Goal: Information Seeking & Learning: Learn about a topic

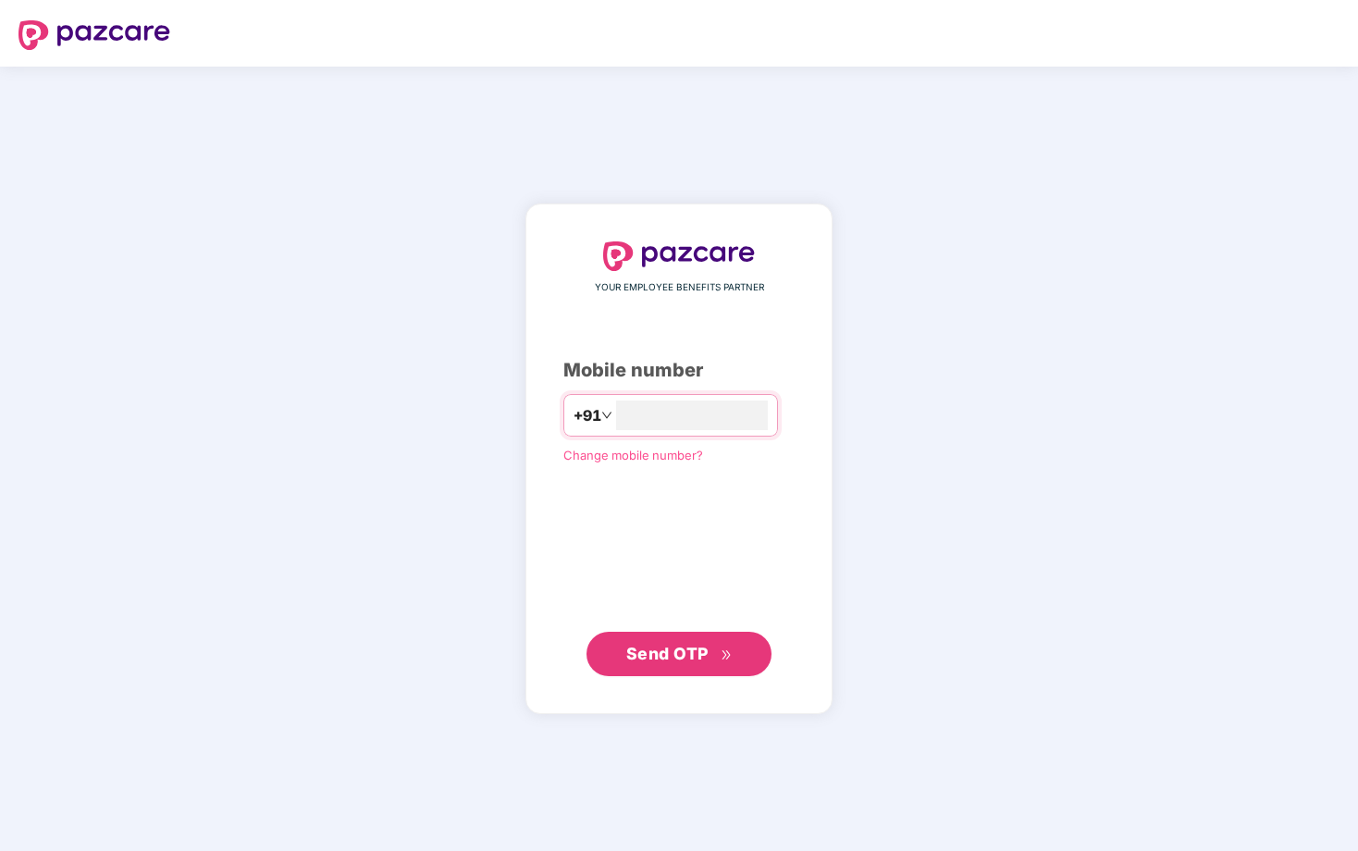
type input "**********"
click at [716, 640] on button "Send OTP" at bounding box center [678, 653] width 185 height 44
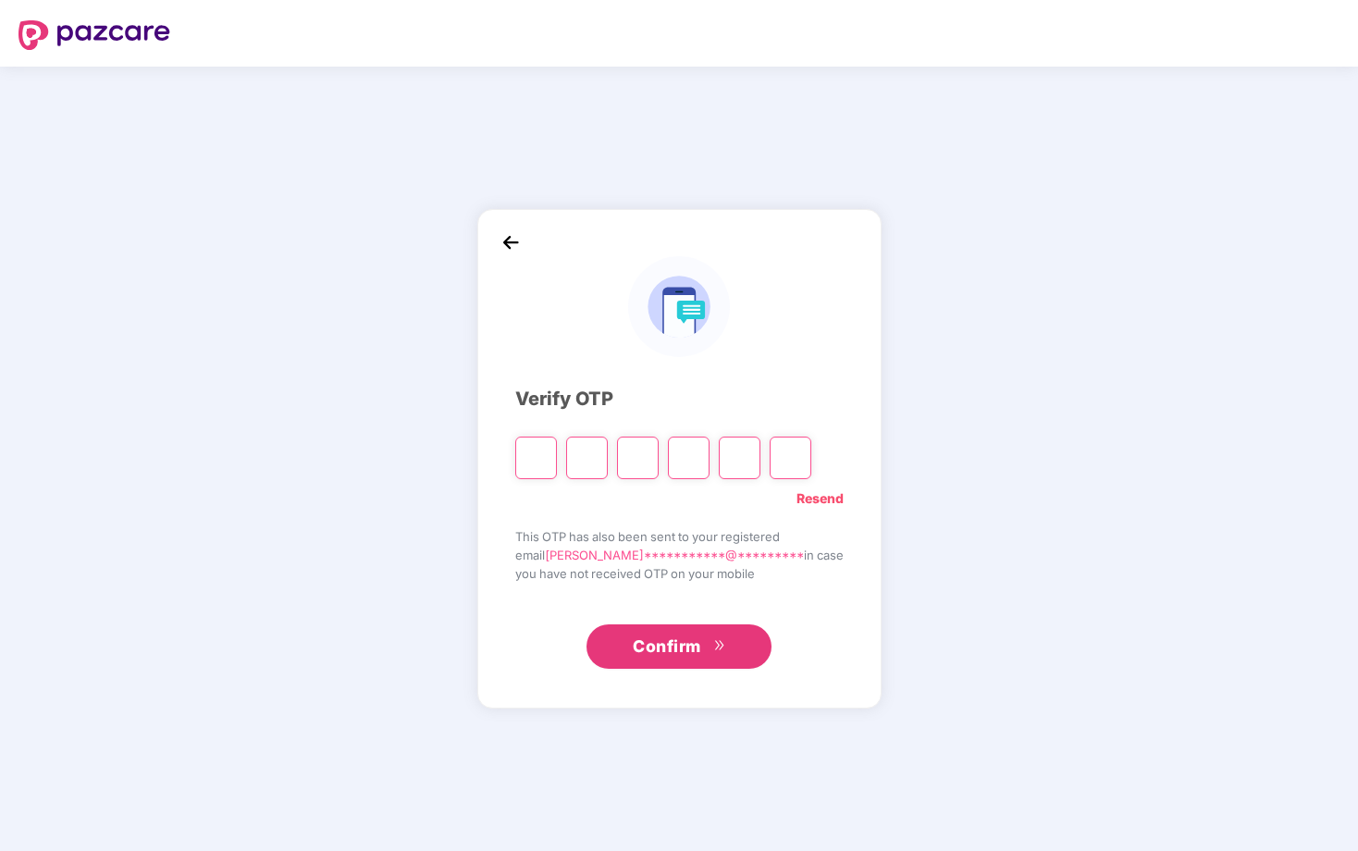
type input "*"
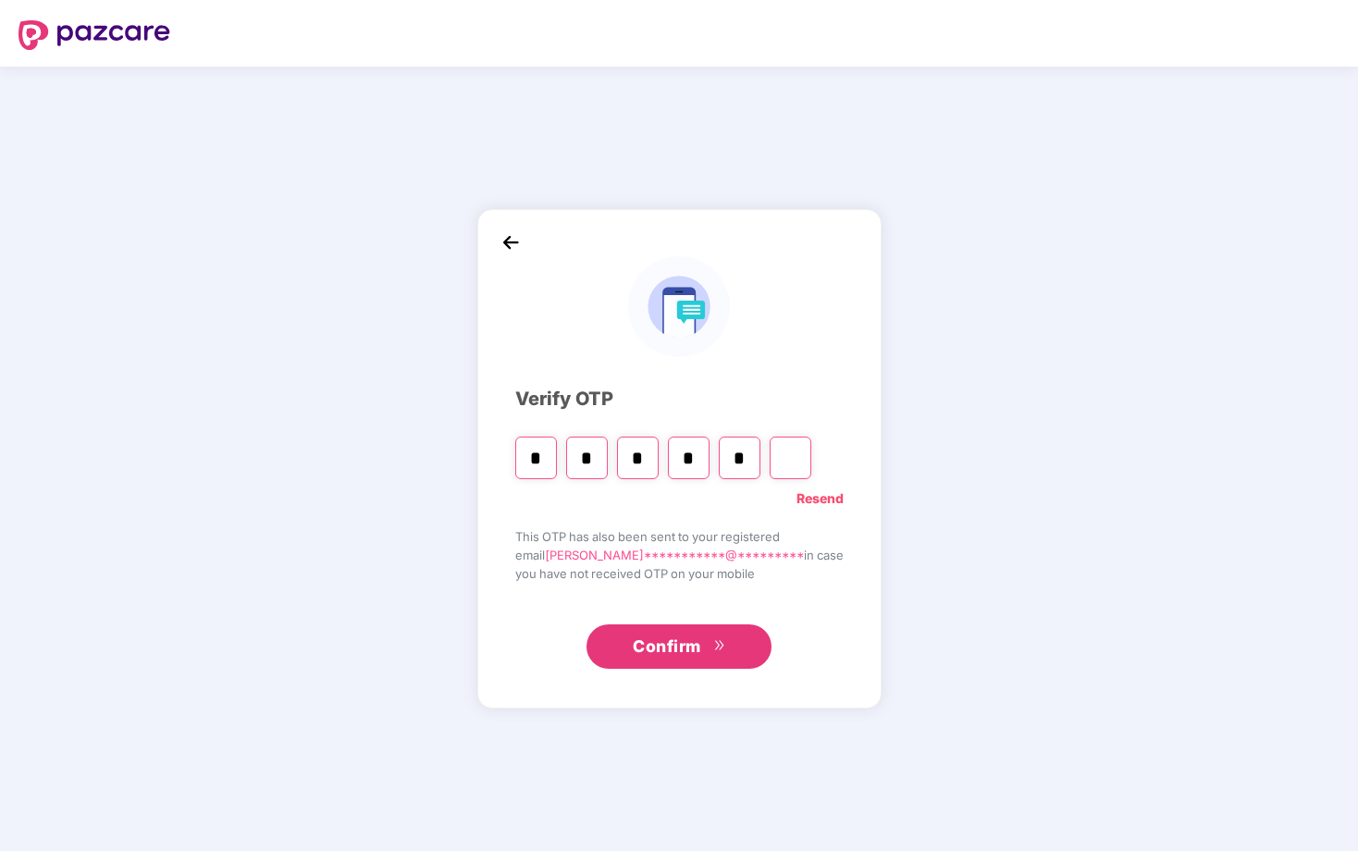
type input "*"
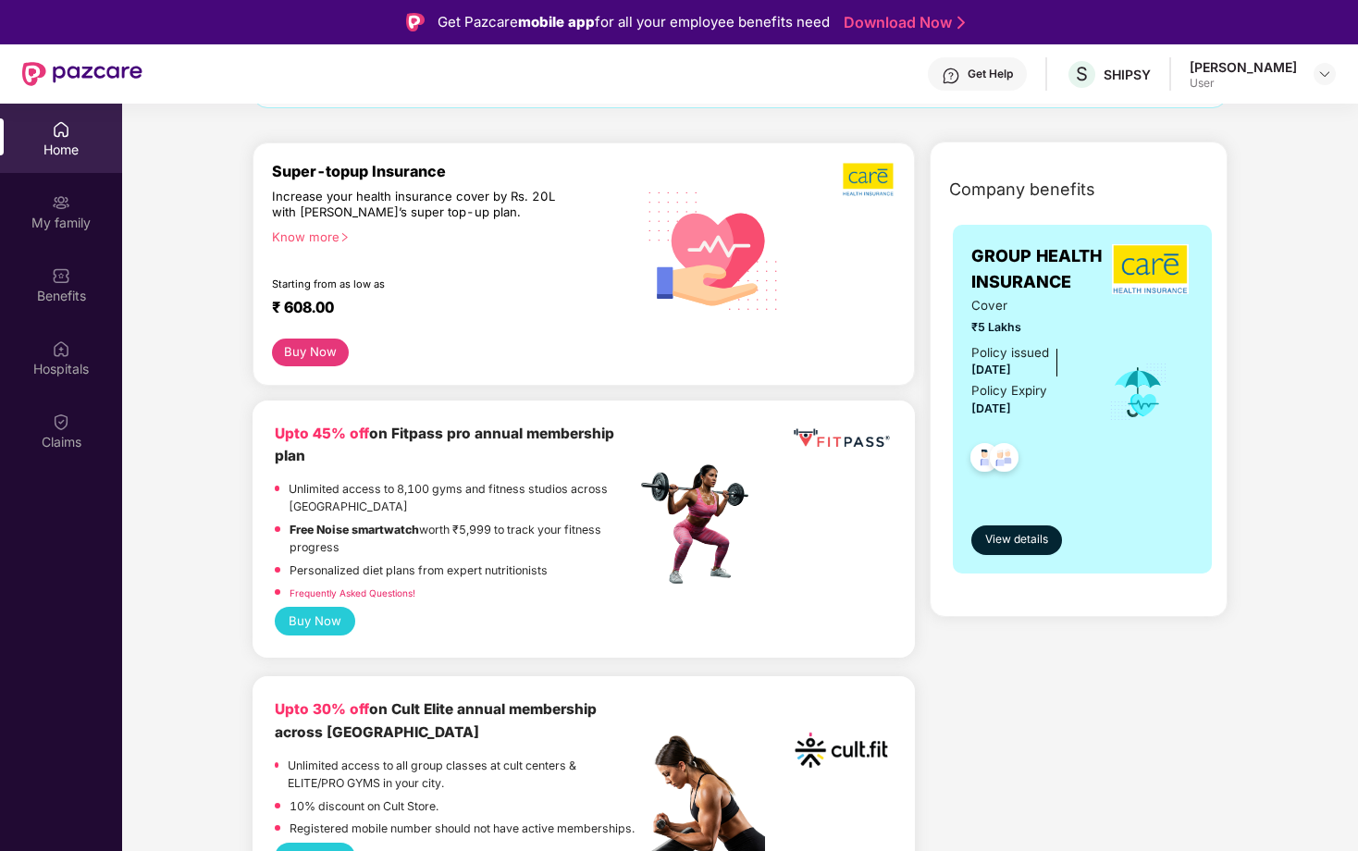
scroll to position [260, 0]
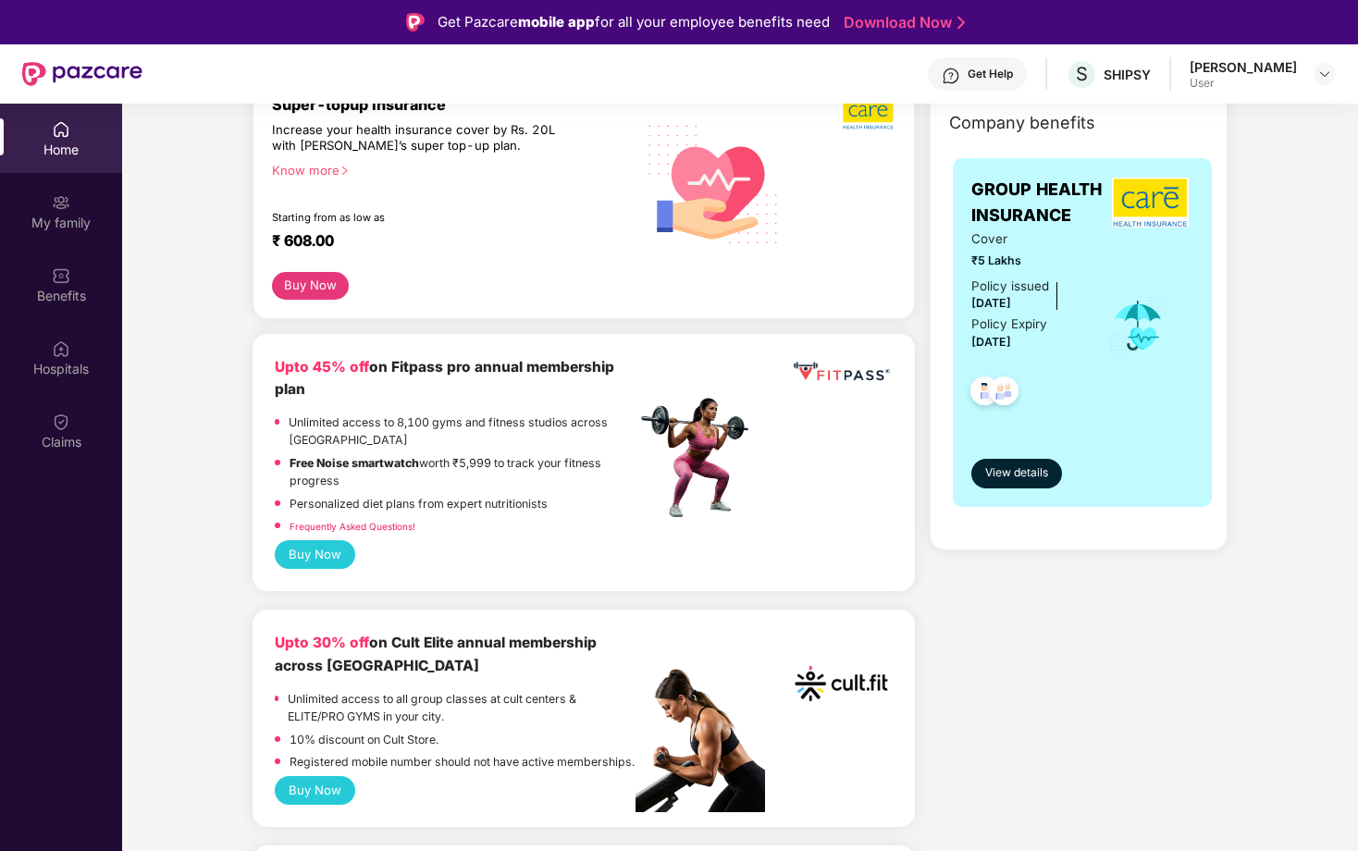
click at [313, 550] on button "Buy Now" at bounding box center [315, 554] width 80 height 29
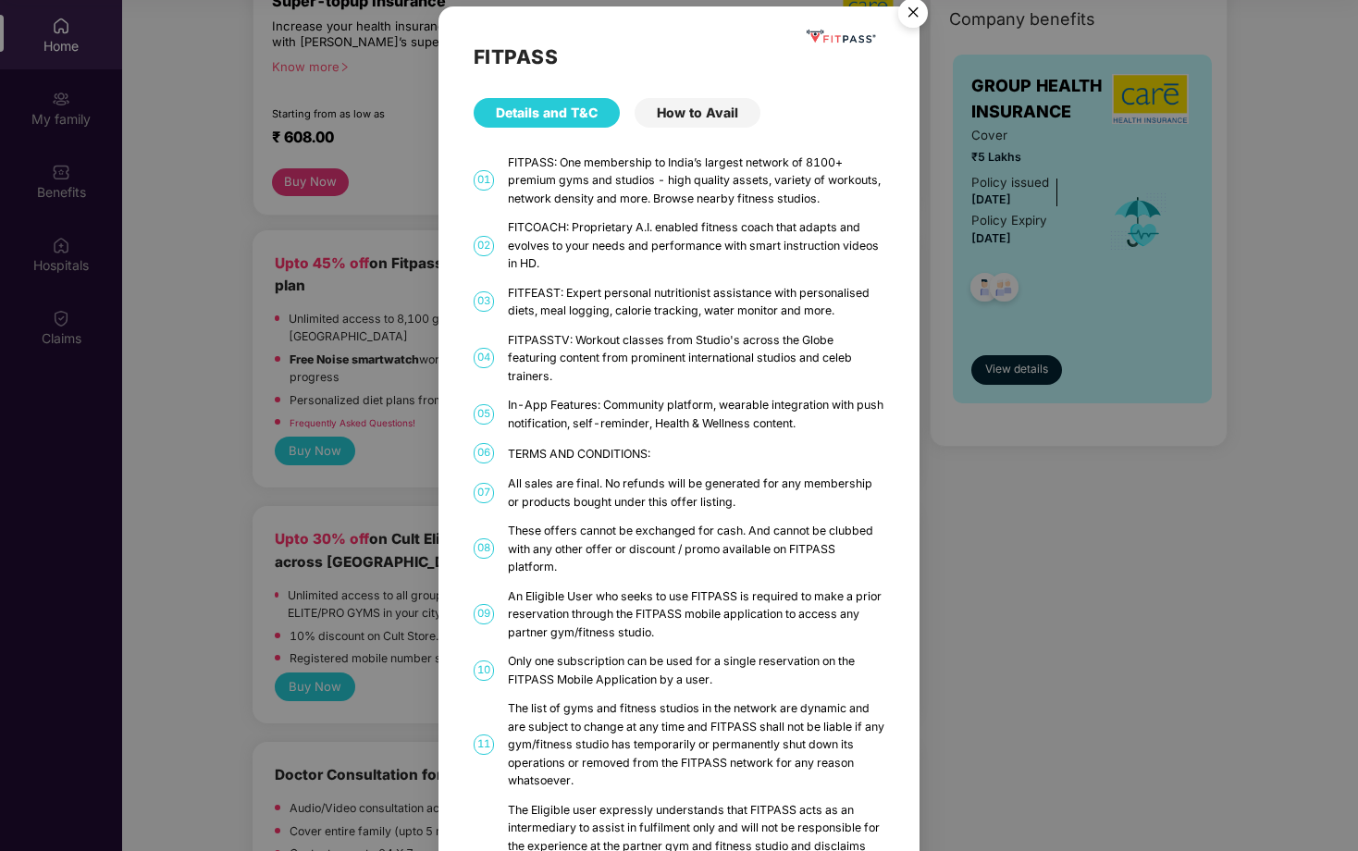
scroll to position [0, 0]
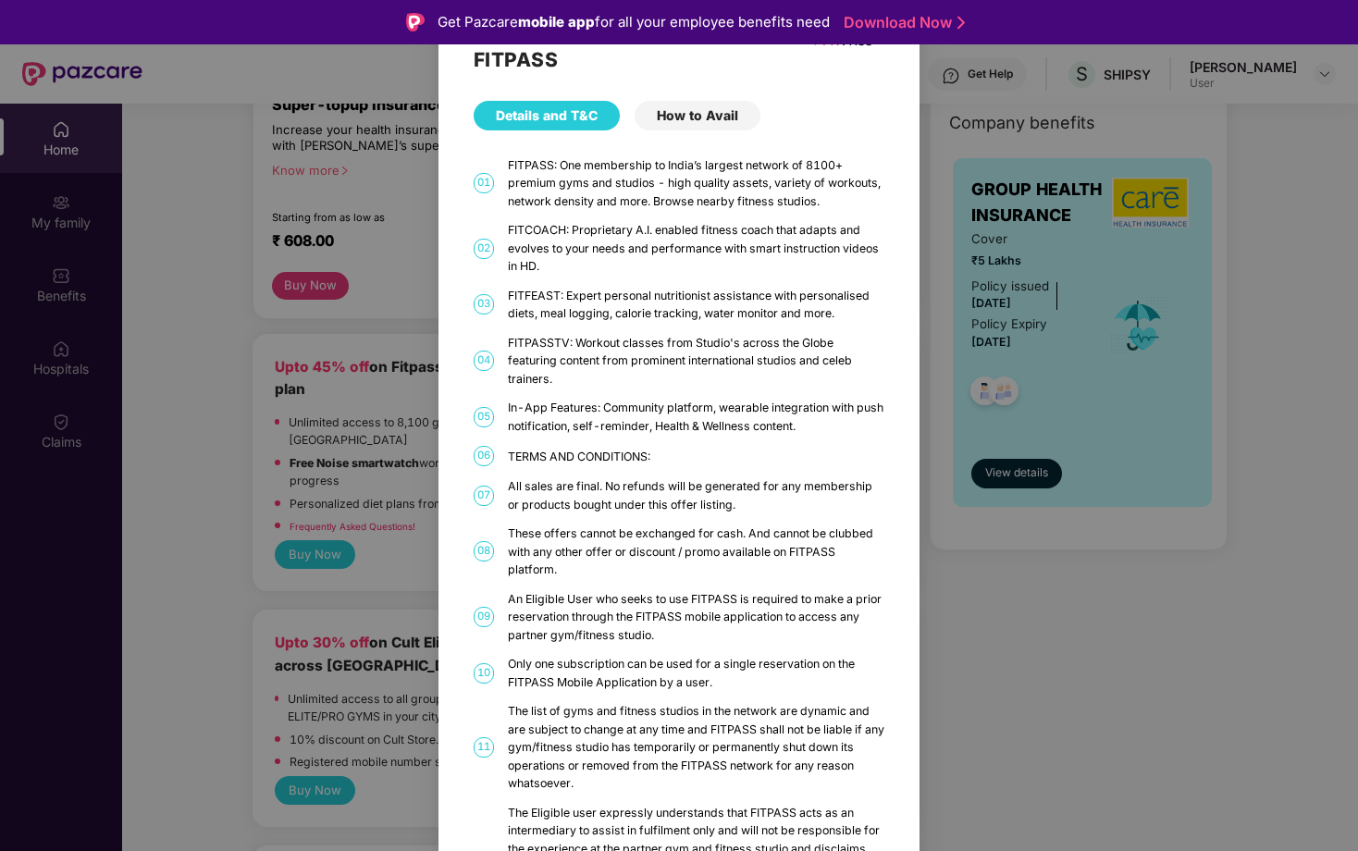
click at [388, 443] on div "FITPASS Details and T&C How to Avail 01 FITPASS: One membership to India’s larg…" at bounding box center [679, 425] width 1358 height 851
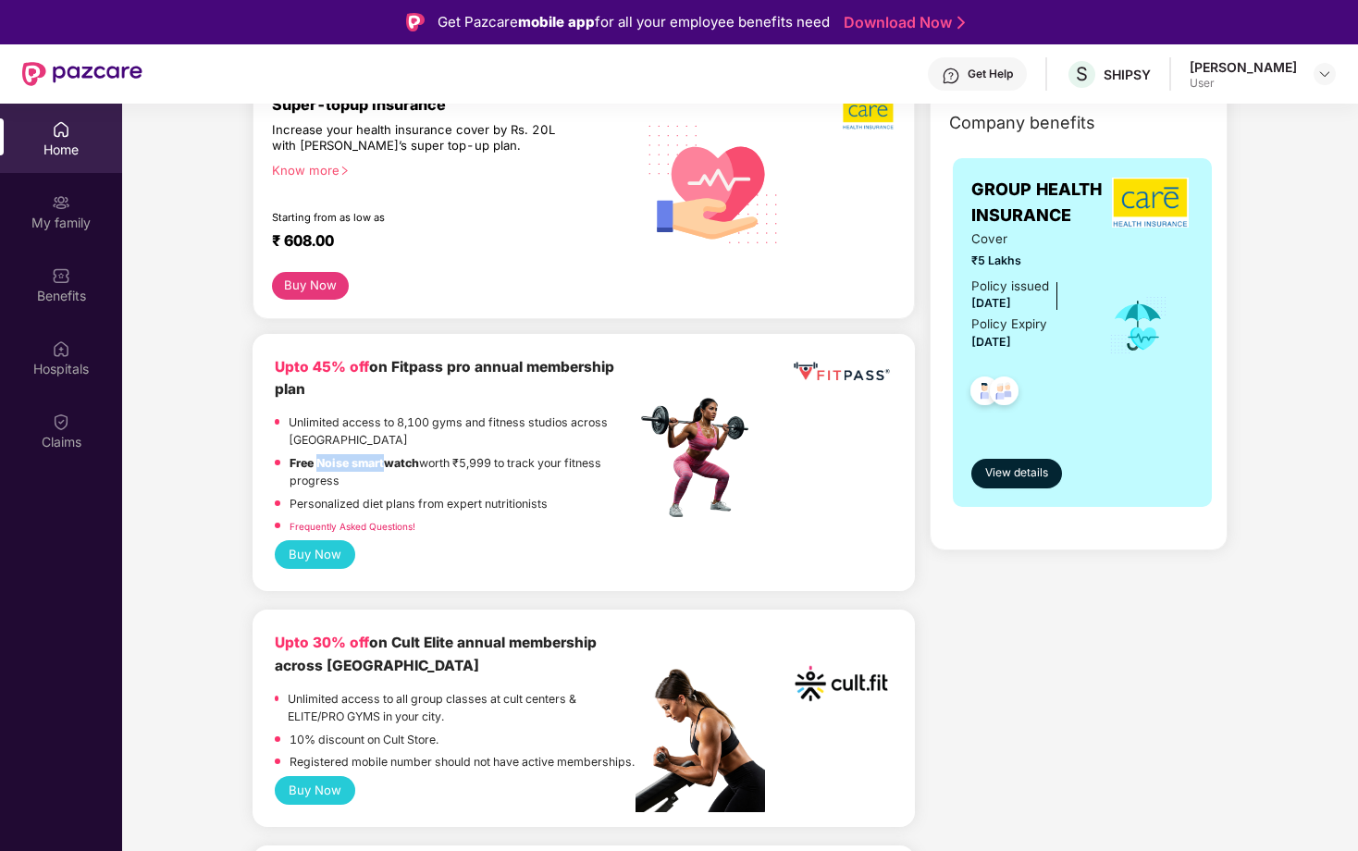
drag, startPoint x: 316, startPoint y: 463, endPoint x: 388, endPoint y: 463, distance: 71.2
click at [387, 463] on strong "Free Noise smartwatch" at bounding box center [355, 463] width 130 height 14
click at [421, 463] on p "Free Noise smartwatch worth ₹5,999 to track your fitness progress" at bounding box center [463, 472] width 346 height 36
click at [364, 448] on p "Unlimited access to 8,100 gyms and fitness studios across [GEOGRAPHIC_DATA]" at bounding box center [462, 431] width 347 height 36
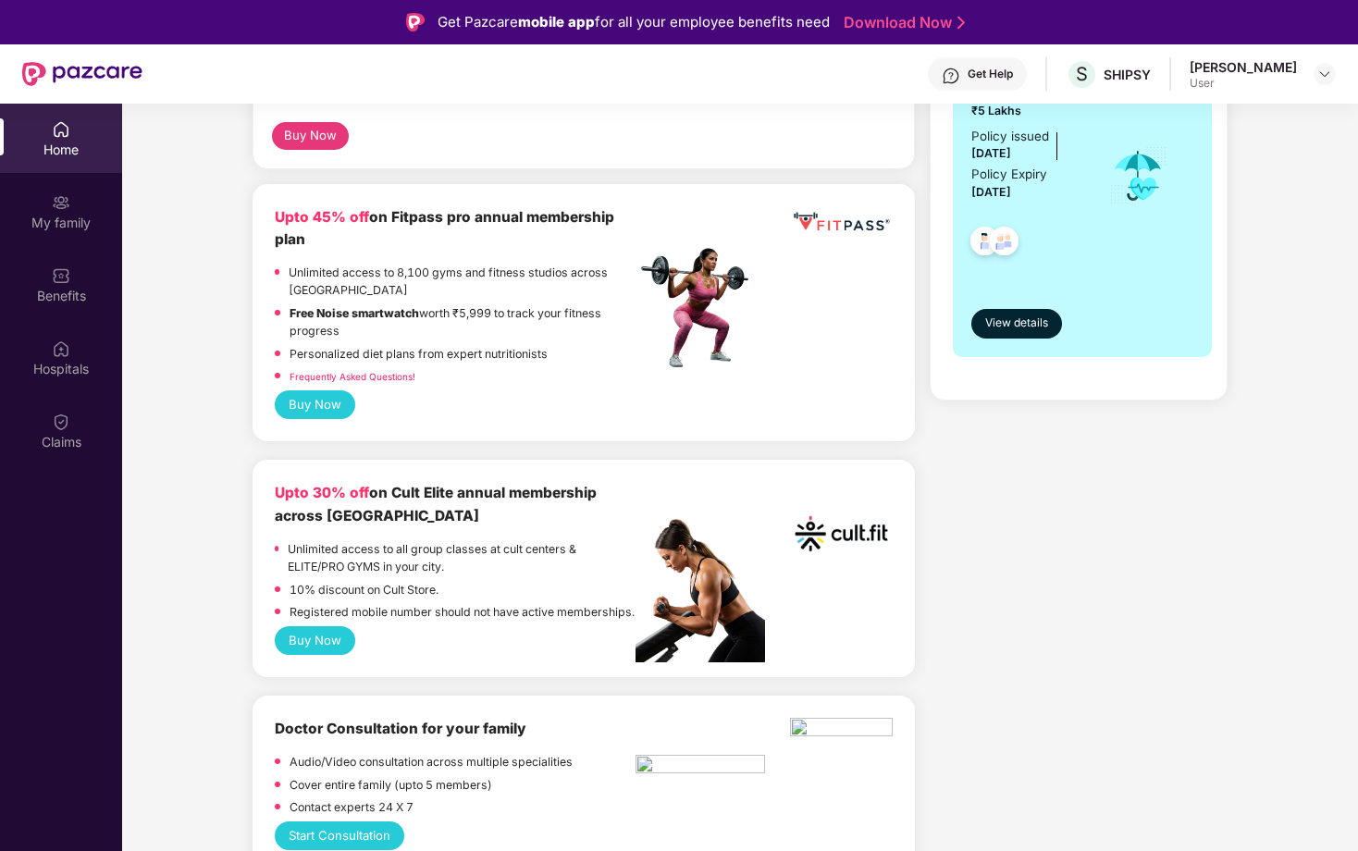
scroll to position [284, 0]
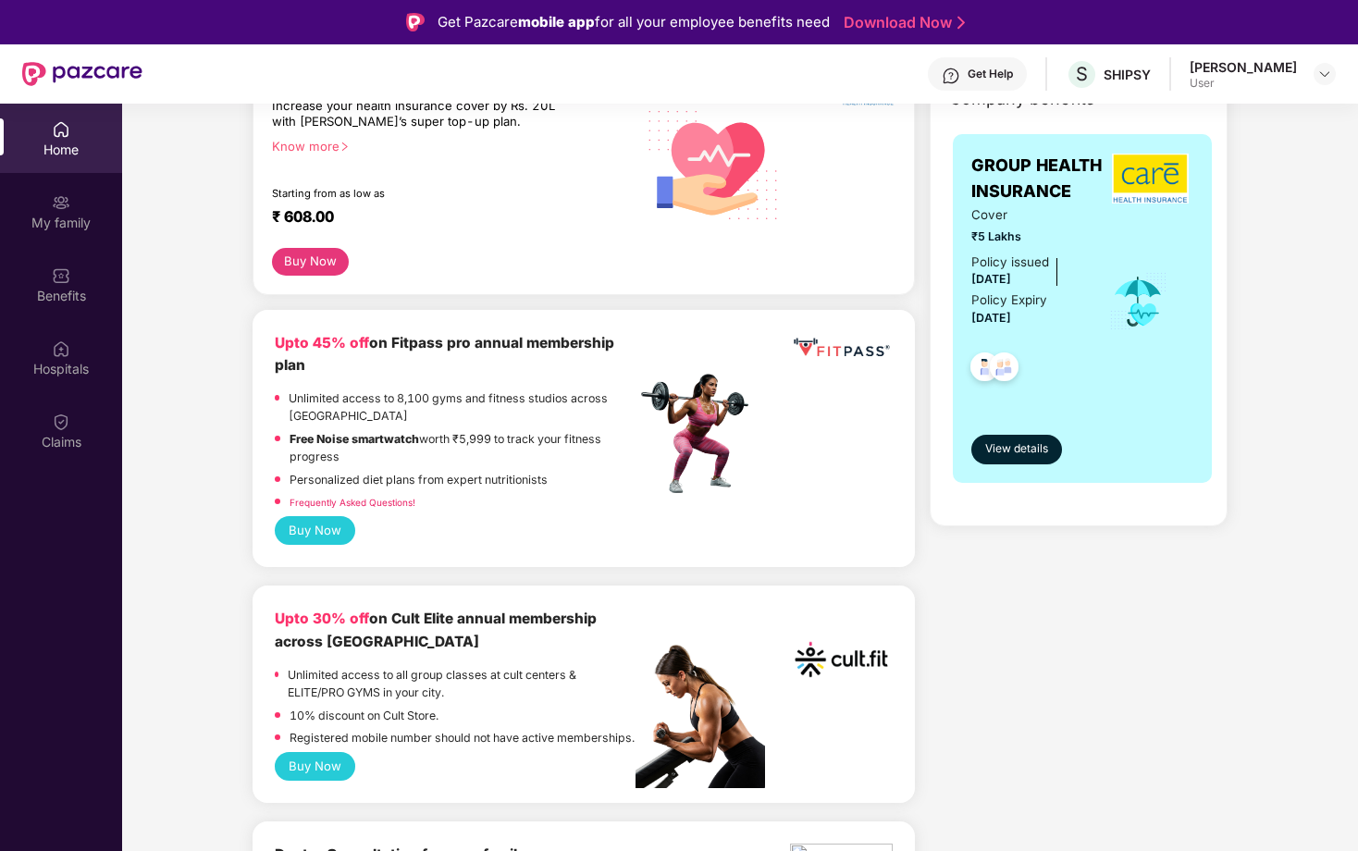
click at [315, 530] on button "Buy Now" at bounding box center [315, 530] width 80 height 29
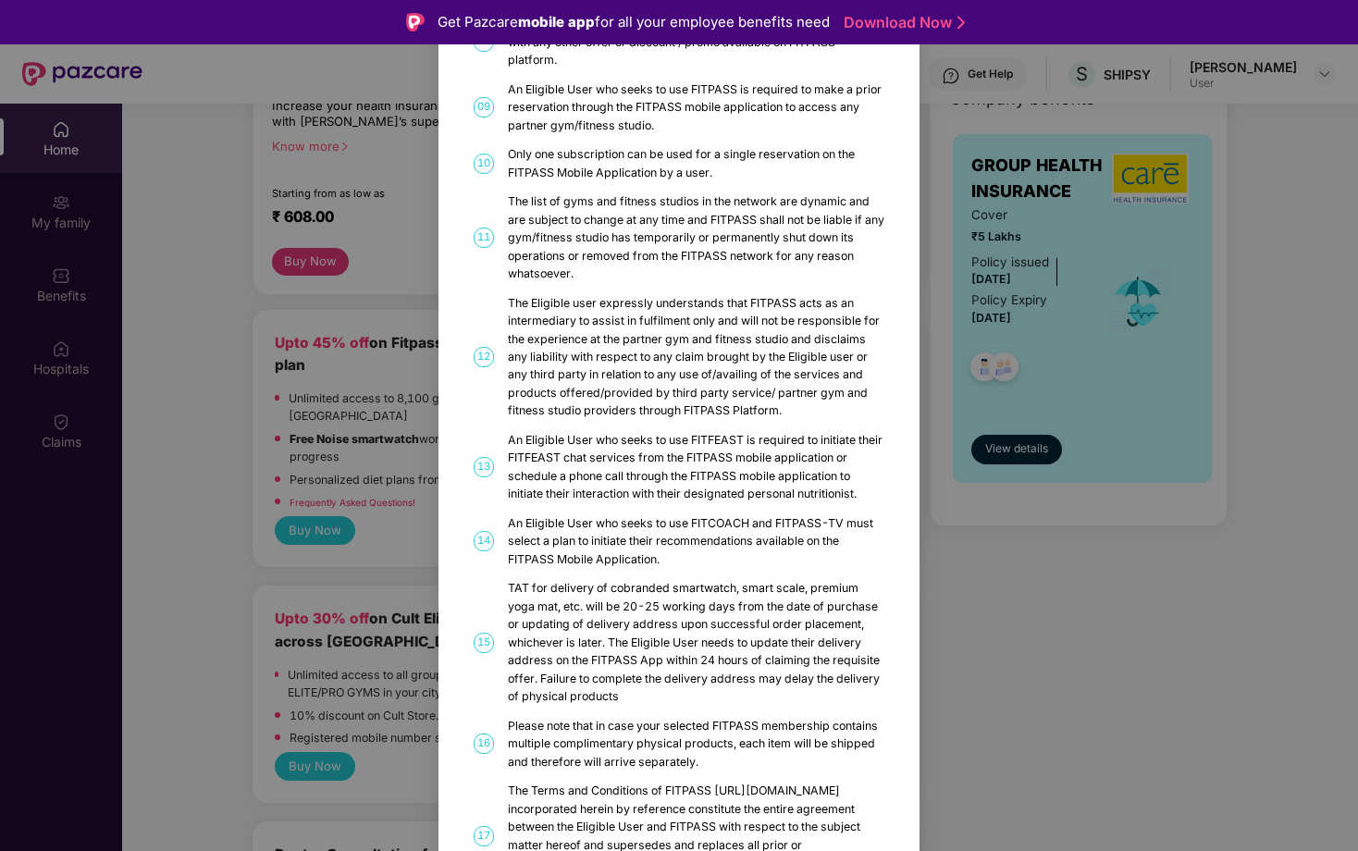
scroll to position [807, 0]
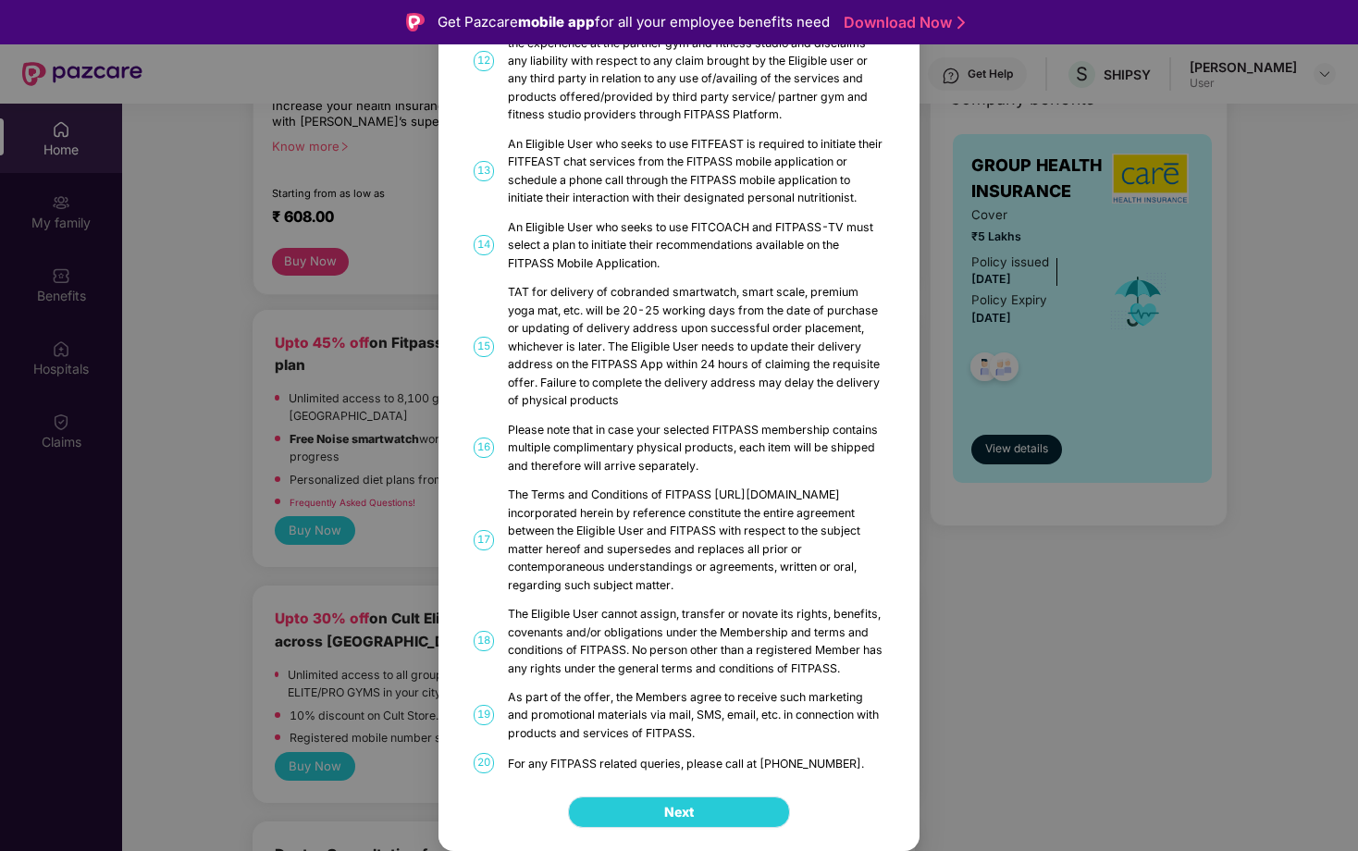
click at [682, 813] on span "Next" at bounding box center [679, 812] width 30 height 20
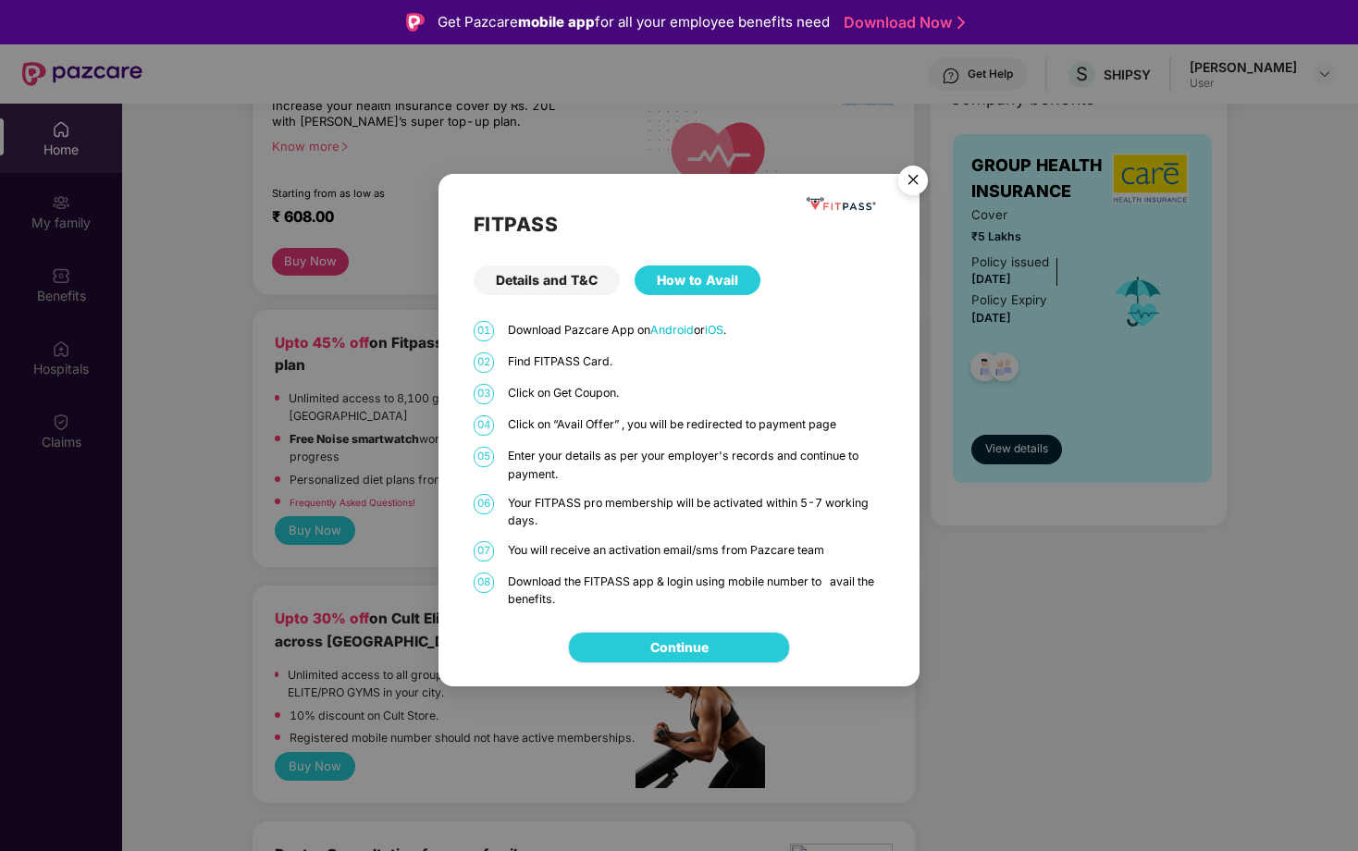
click at [665, 640] on link "Continue" at bounding box center [679, 647] width 58 height 20
click at [411, 428] on div "FITPASS Details and T&C How to Avail 01 Download Pazcare App on Android or iOS …" at bounding box center [679, 425] width 1358 height 851
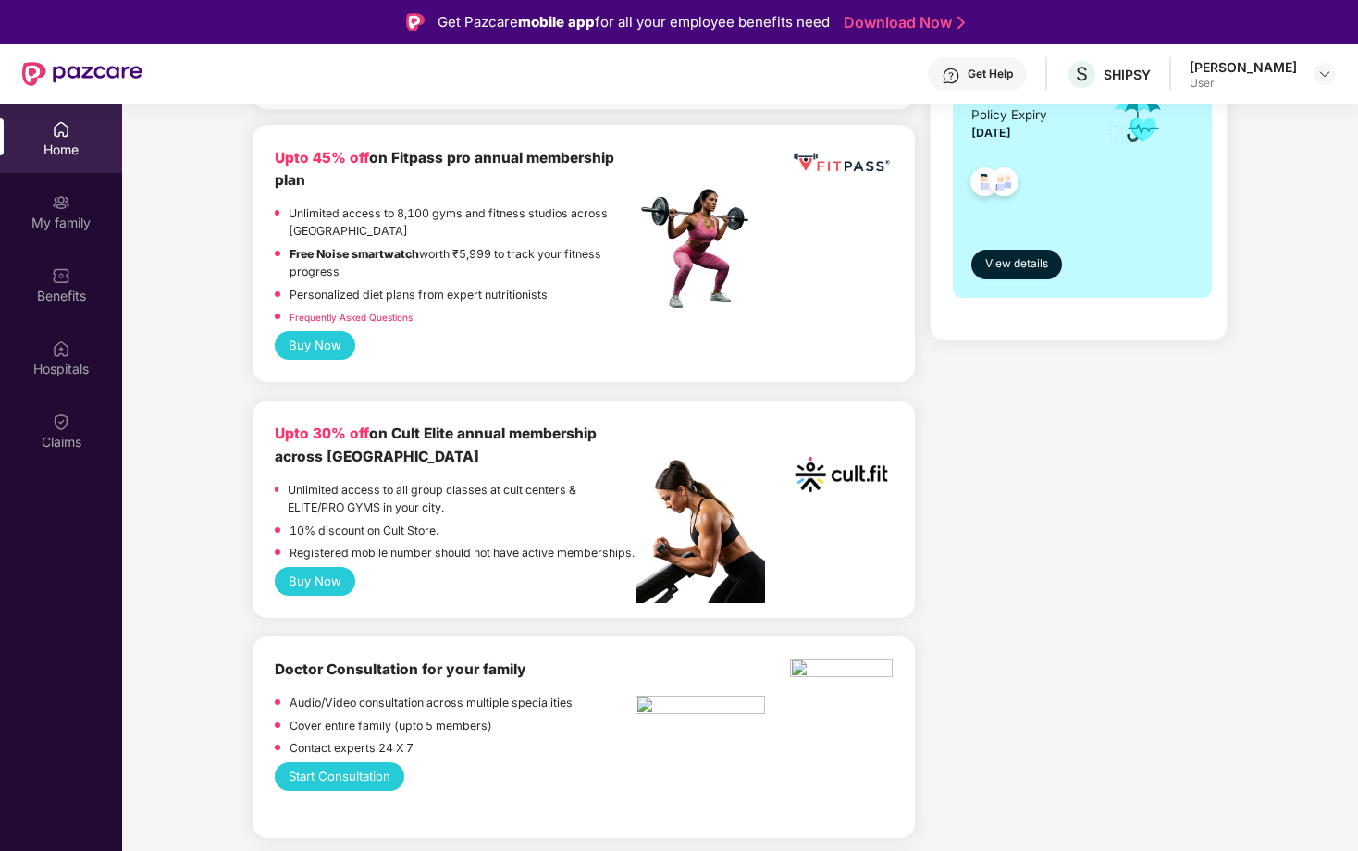
scroll to position [481, 0]
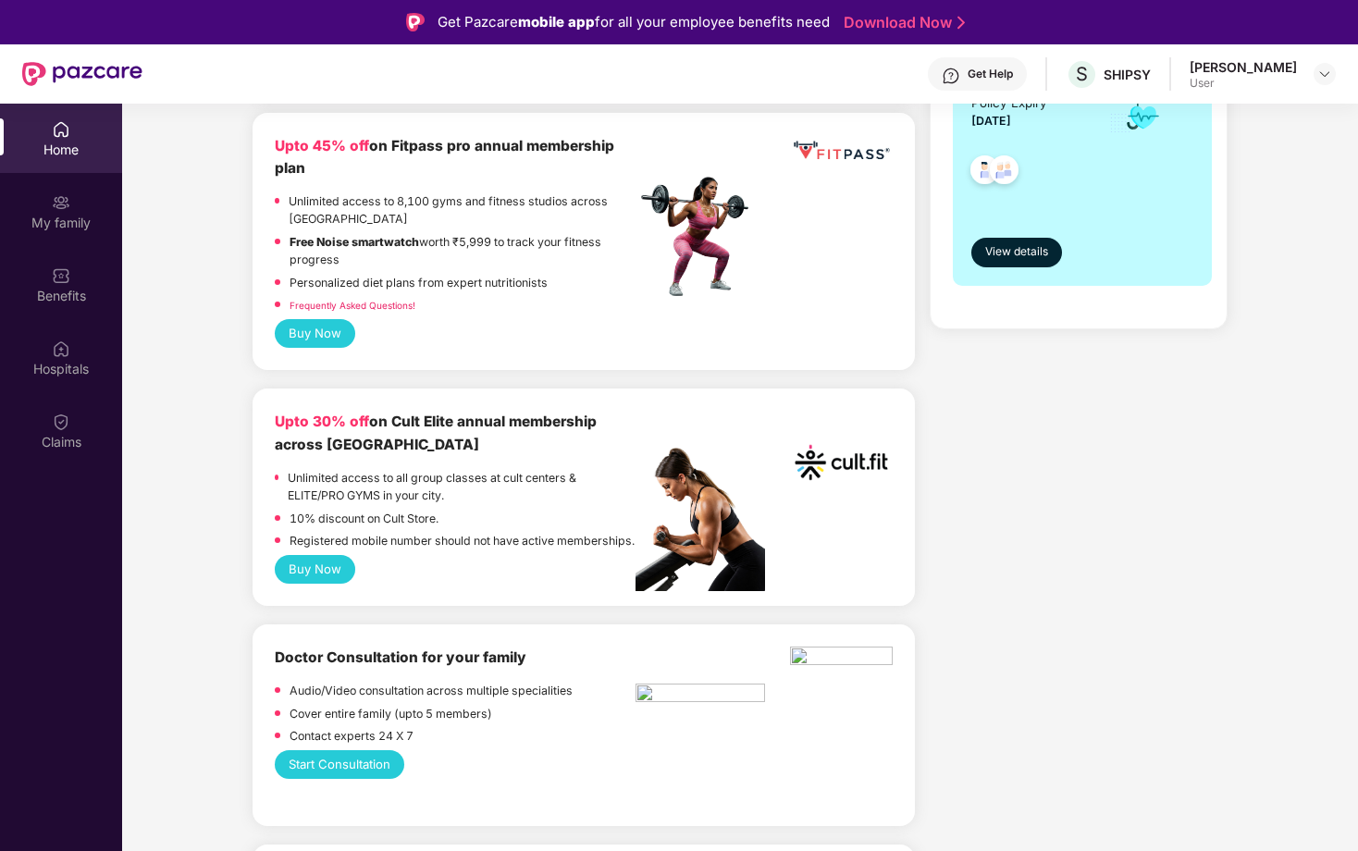
click at [309, 584] on button "Buy Now" at bounding box center [315, 569] width 80 height 29
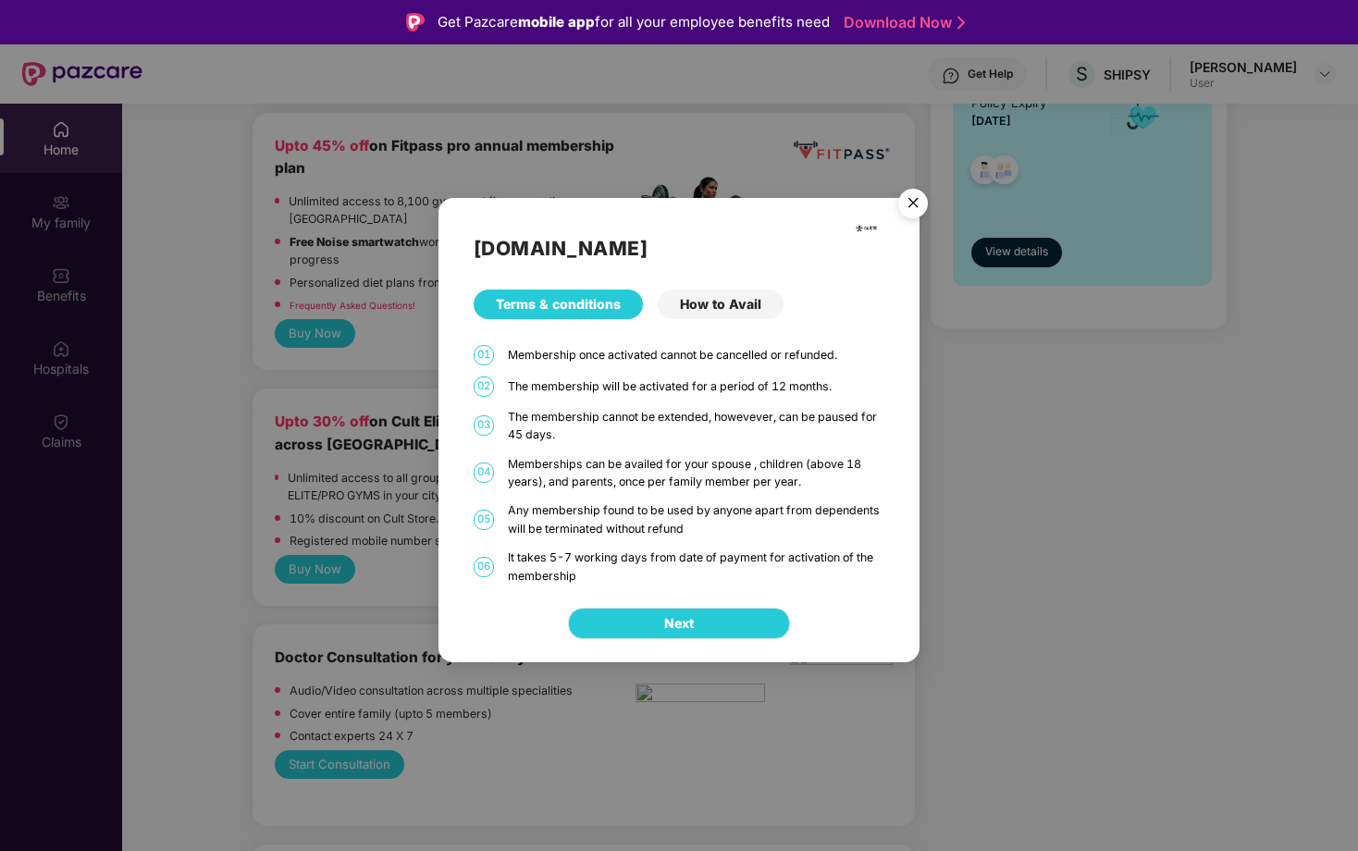
click at [684, 634] on span "Next" at bounding box center [679, 623] width 30 height 20
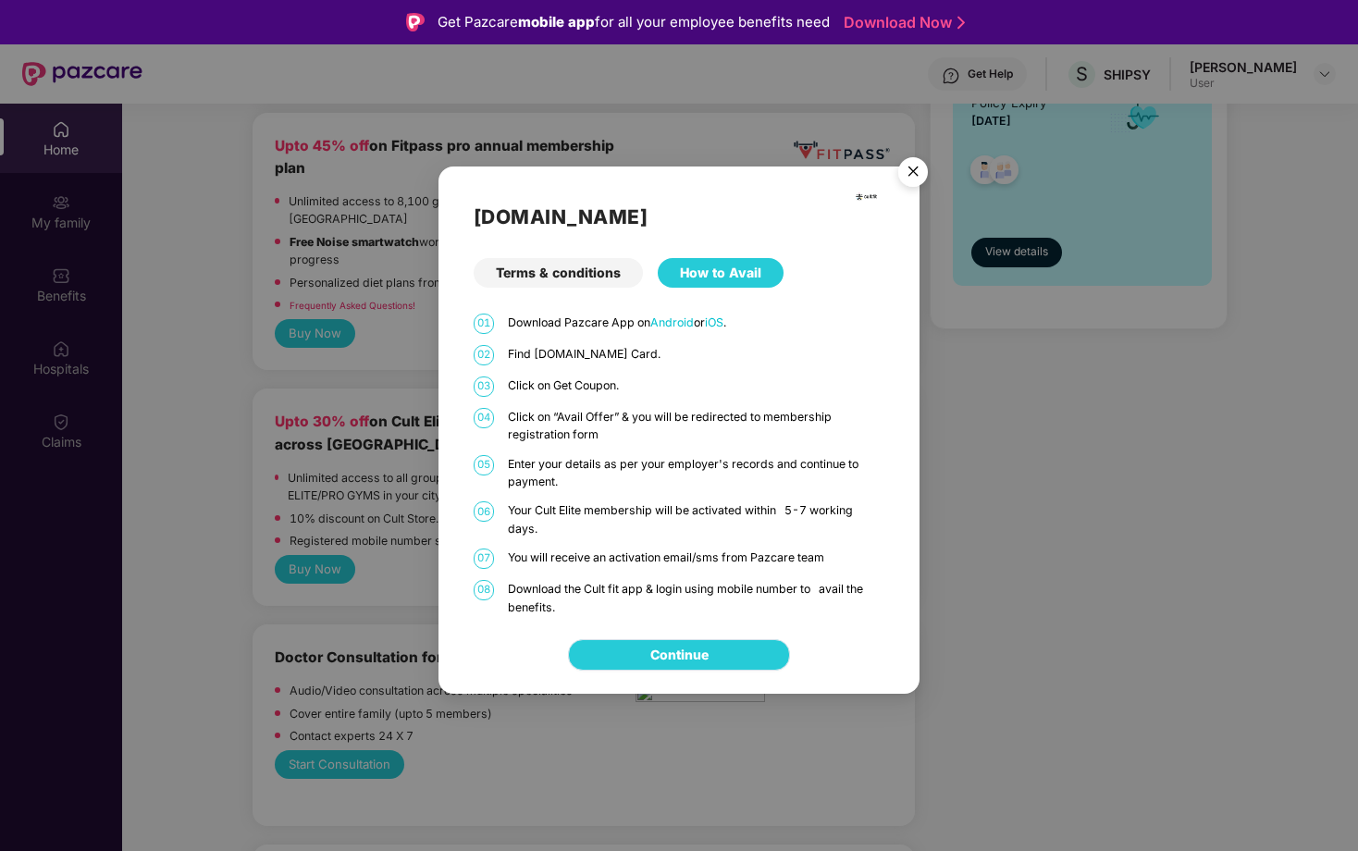
click at [695, 656] on link "Continue" at bounding box center [679, 655] width 58 height 20
click at [914, 171] on img "Close" at bounding box center [913, 175] width 52 height 52
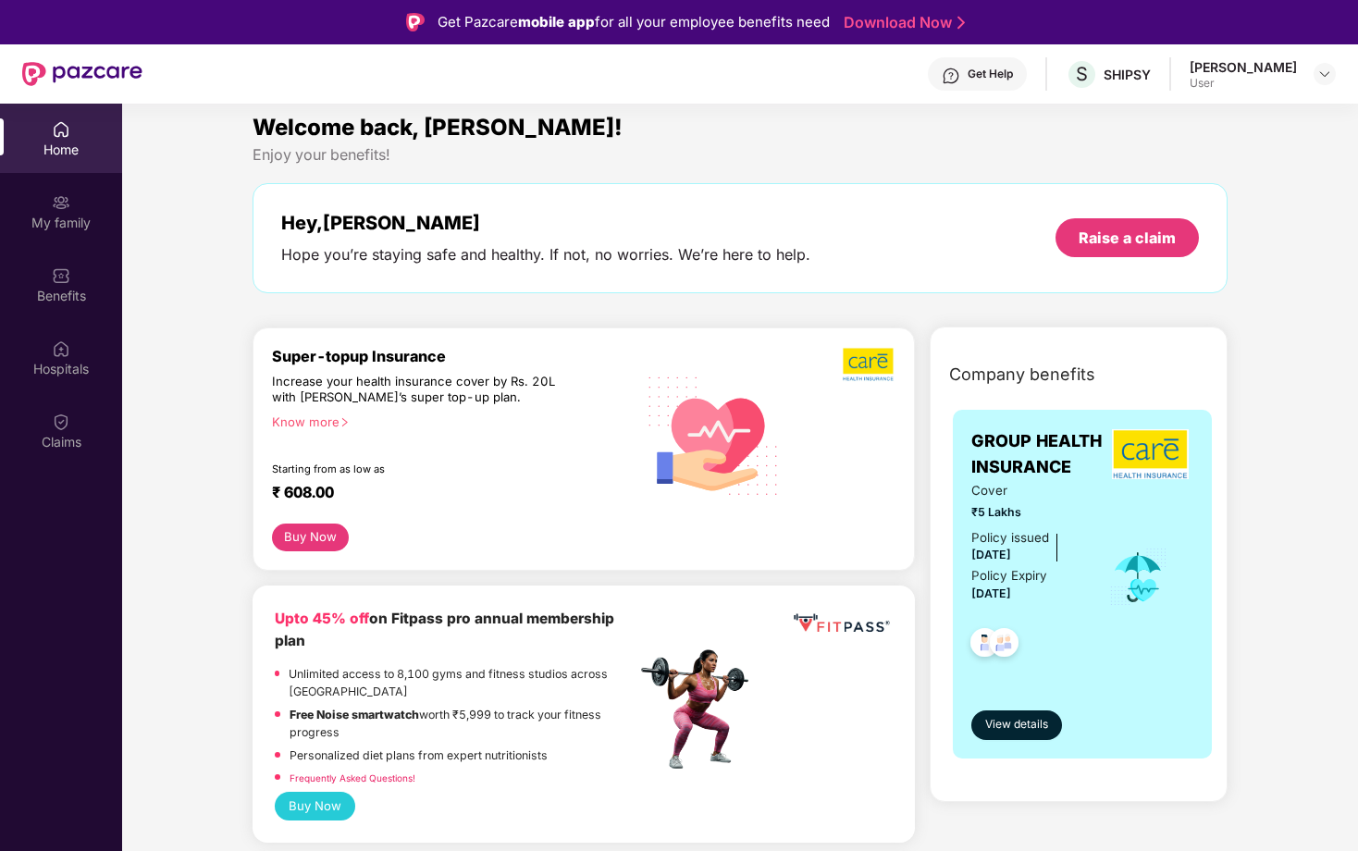
scroll to position [0, 0]
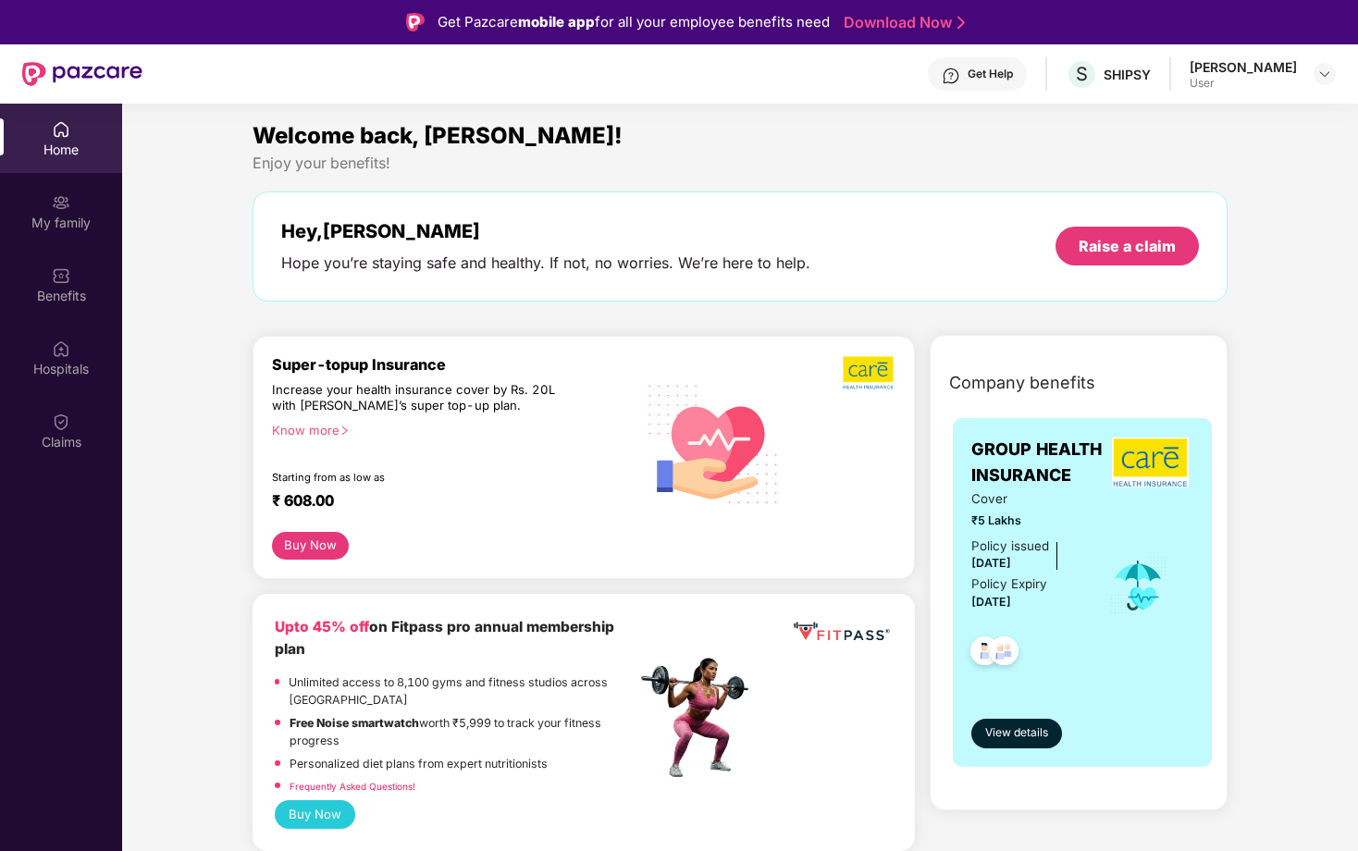
click at [53, 135] on img at bounding box center [61, 129] width 19 height 19
click at [76, 219] on div "My family" at bounding box center [61, 223] width 122 height 19
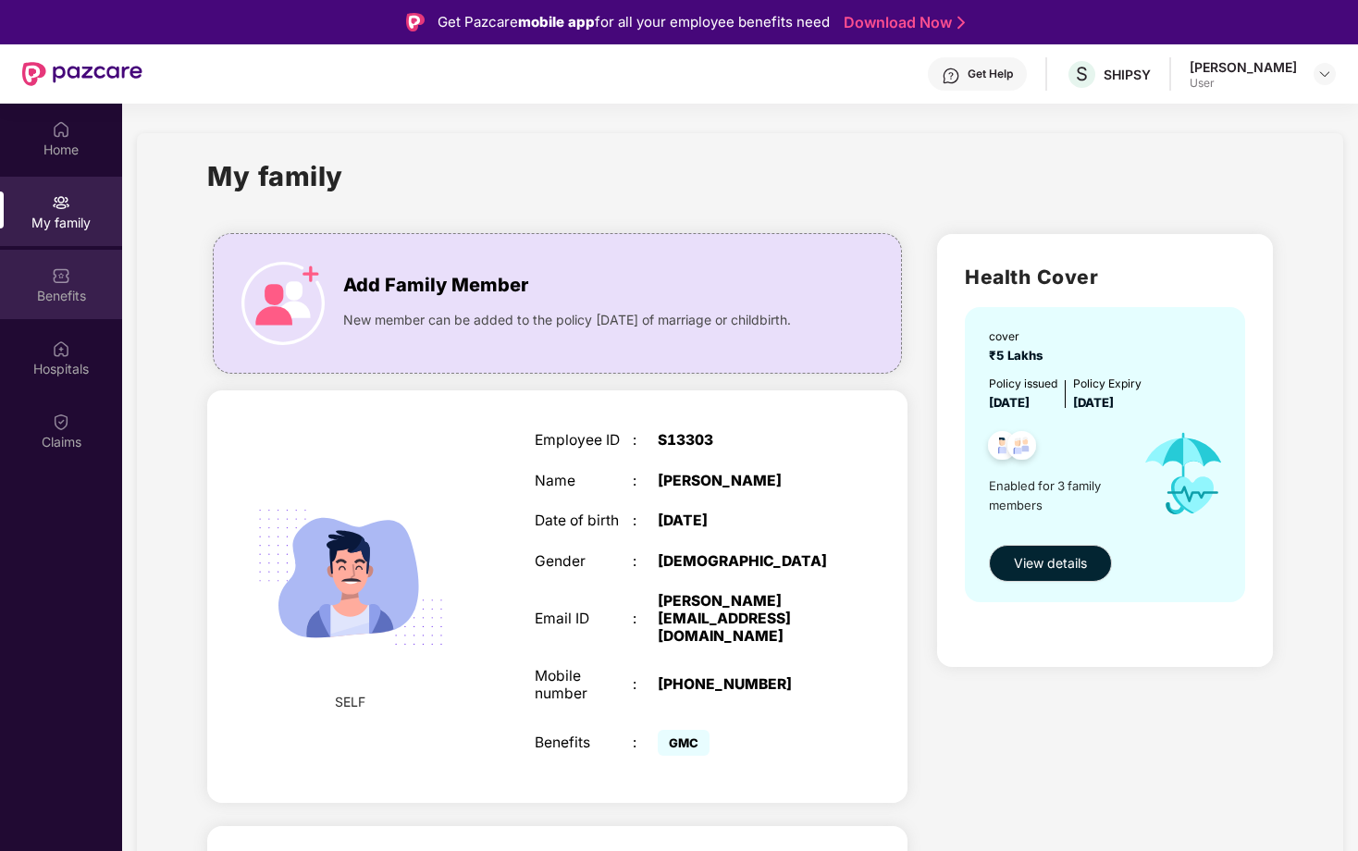
click at [74, 300] on div "Benefits" at bounding box center [61, 296] width 122 height 19
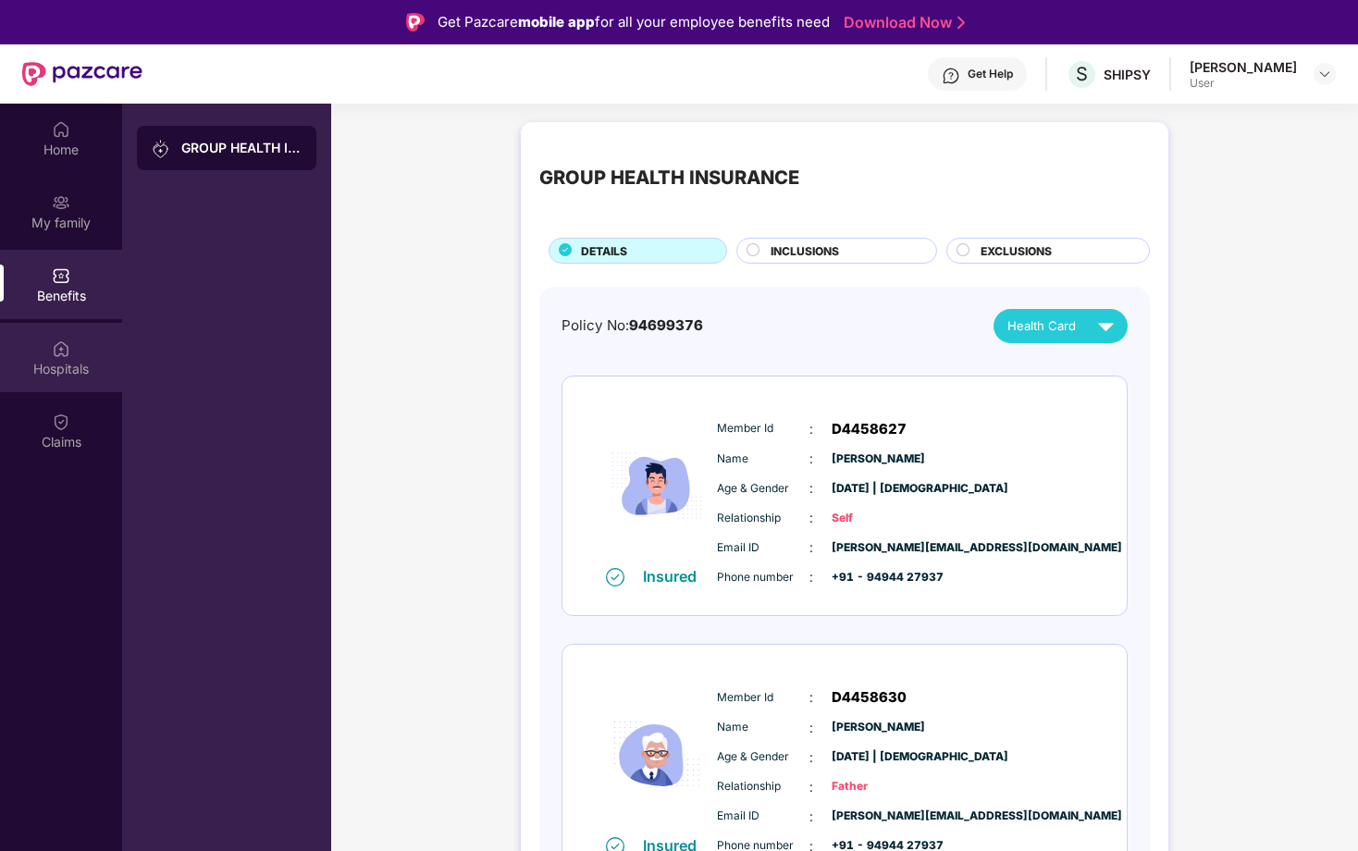
click at [68, 373] on div "Hospitals" at bounding box center [61, 369] width 122 height 19
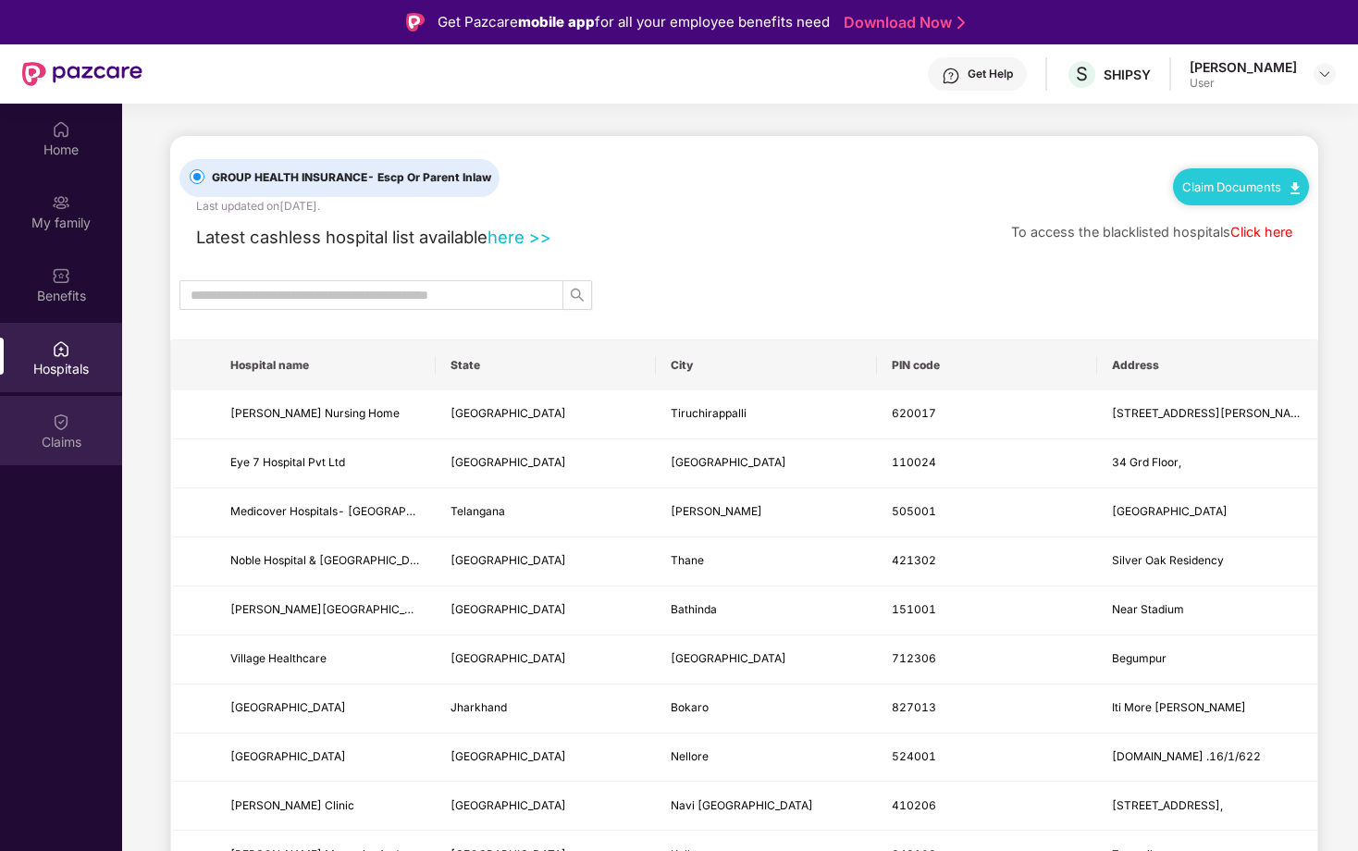
click at [62, 427] on img at bounding box center [61, 422] width 19 height 19
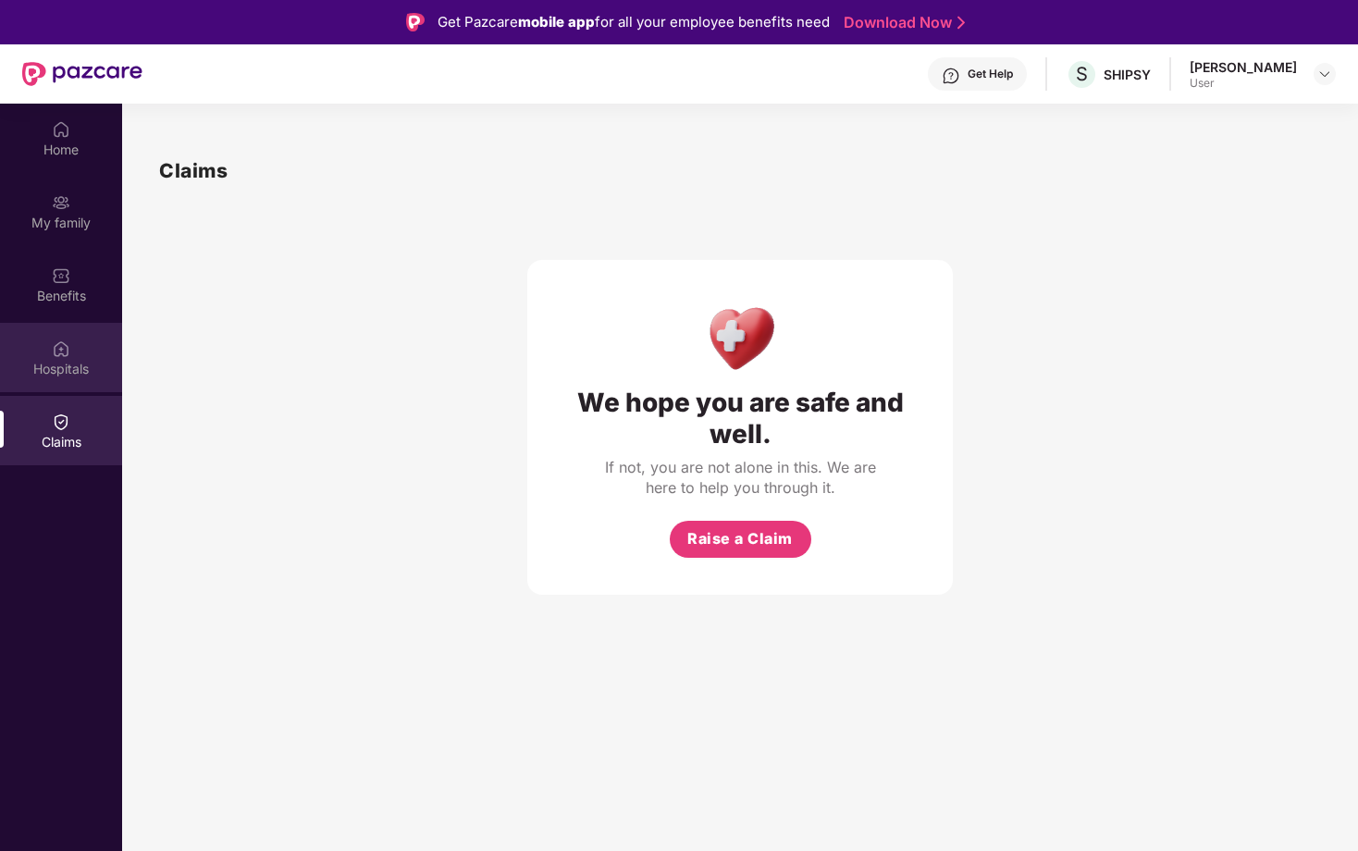
click at [80, 352] on div "Hospitals" at bounding box center [61, 357] width 122 height 69
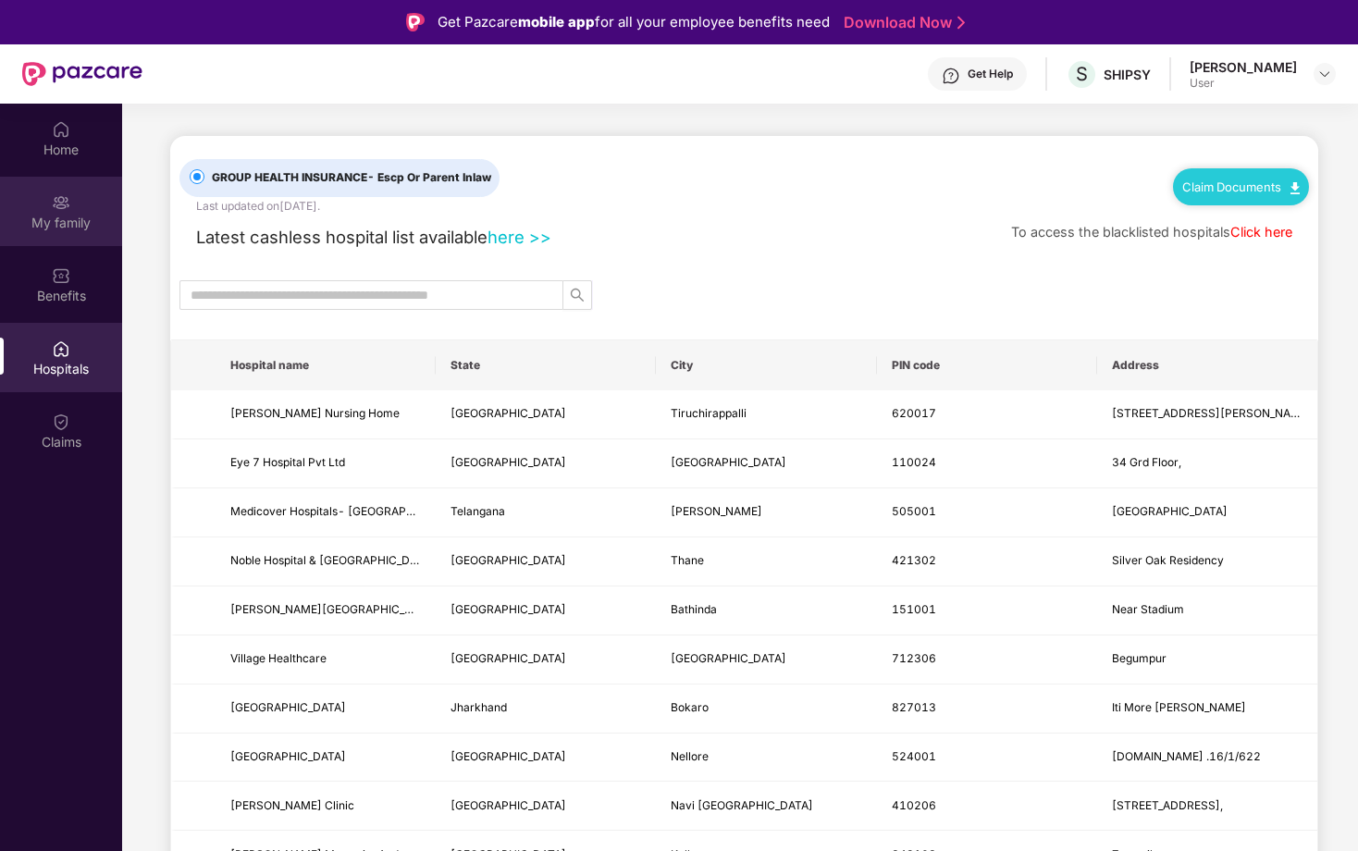
click at [70, 214] on div "My family" at bounding box center [61, 223] width 122 height 19
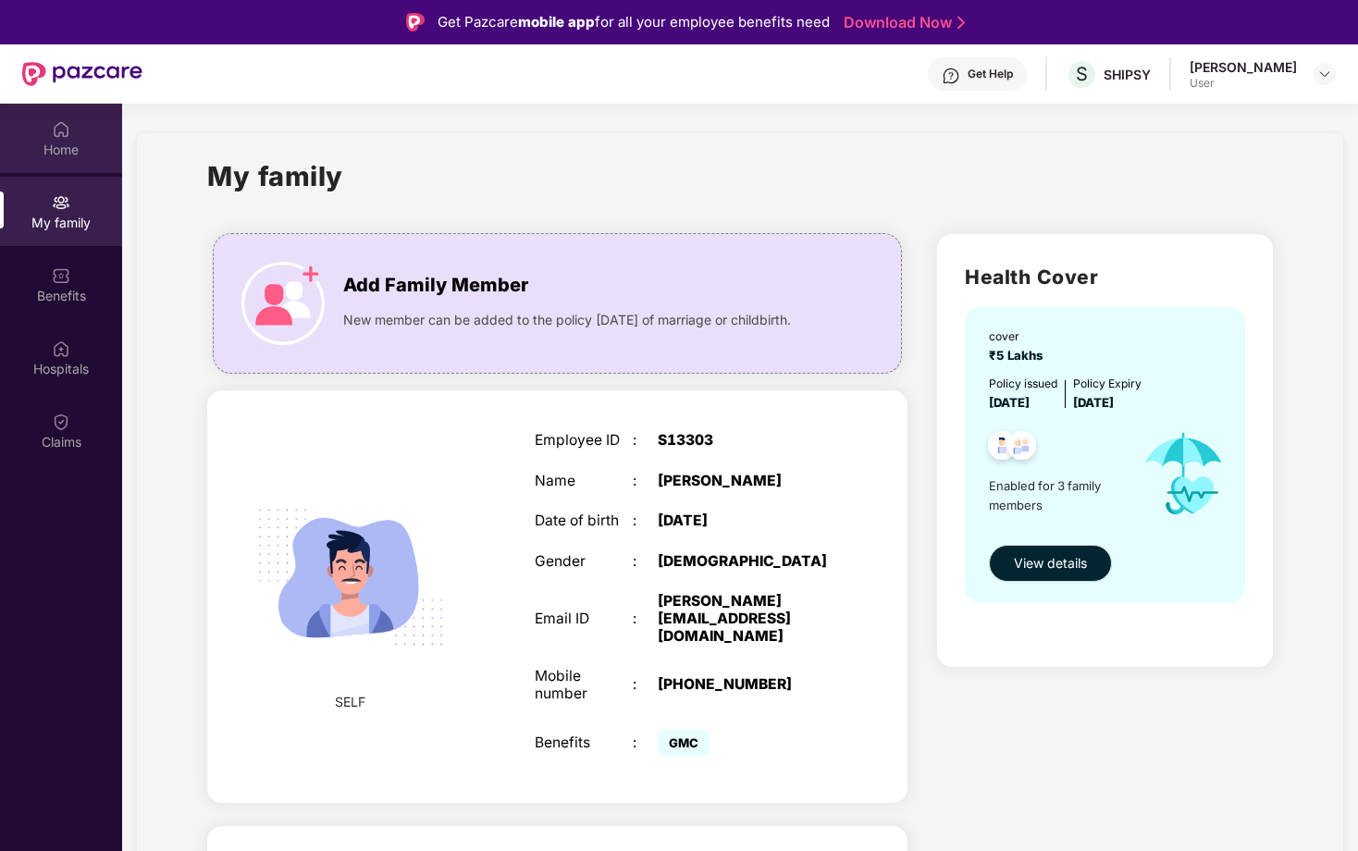
click at [76, 141] on div "Home" at bounding box center [61, 150] width 122 height 19
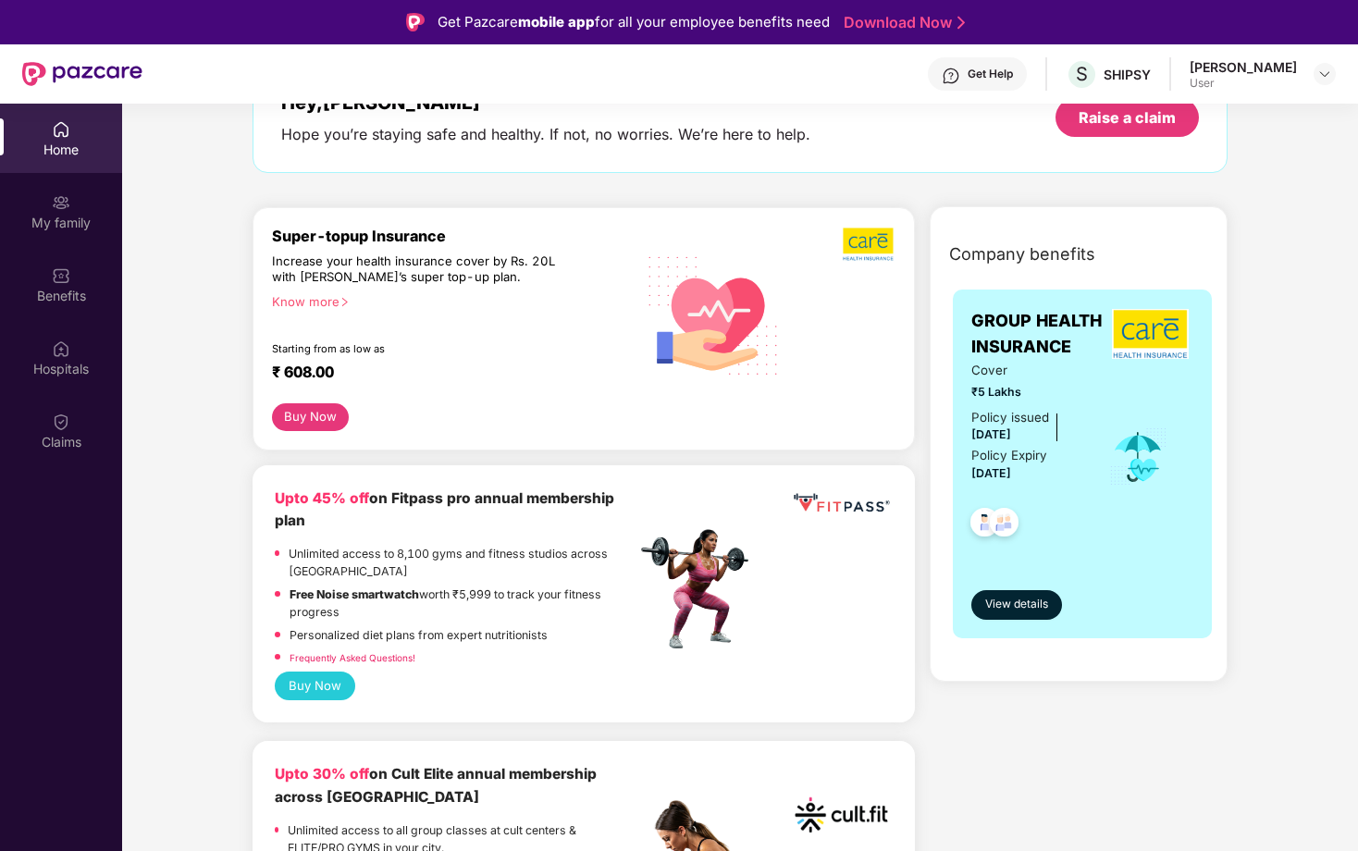
scroll to position [161, 0]
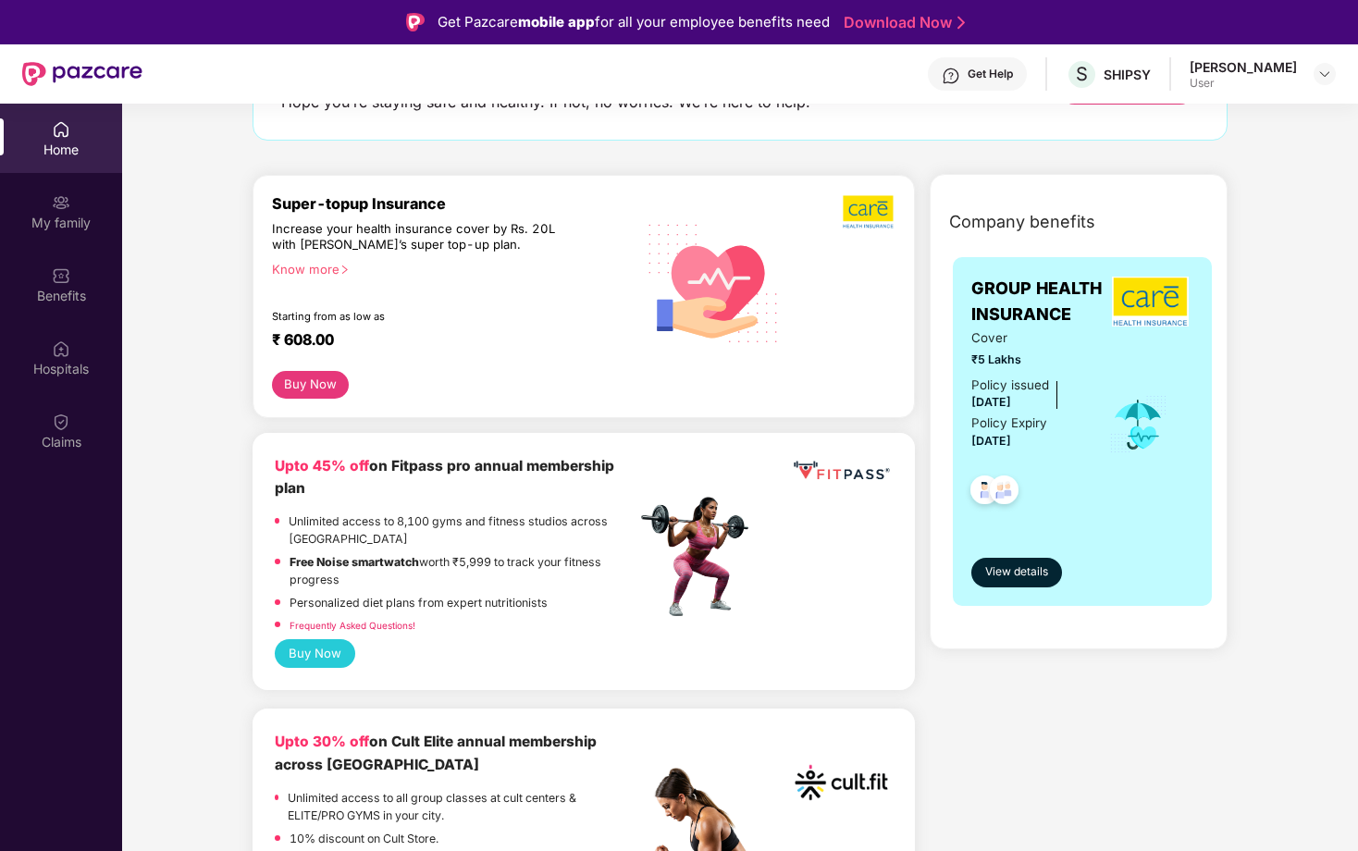
click at [317, 388] on button "Buy Now" at bounding box center [310, 385] width 77 height 28
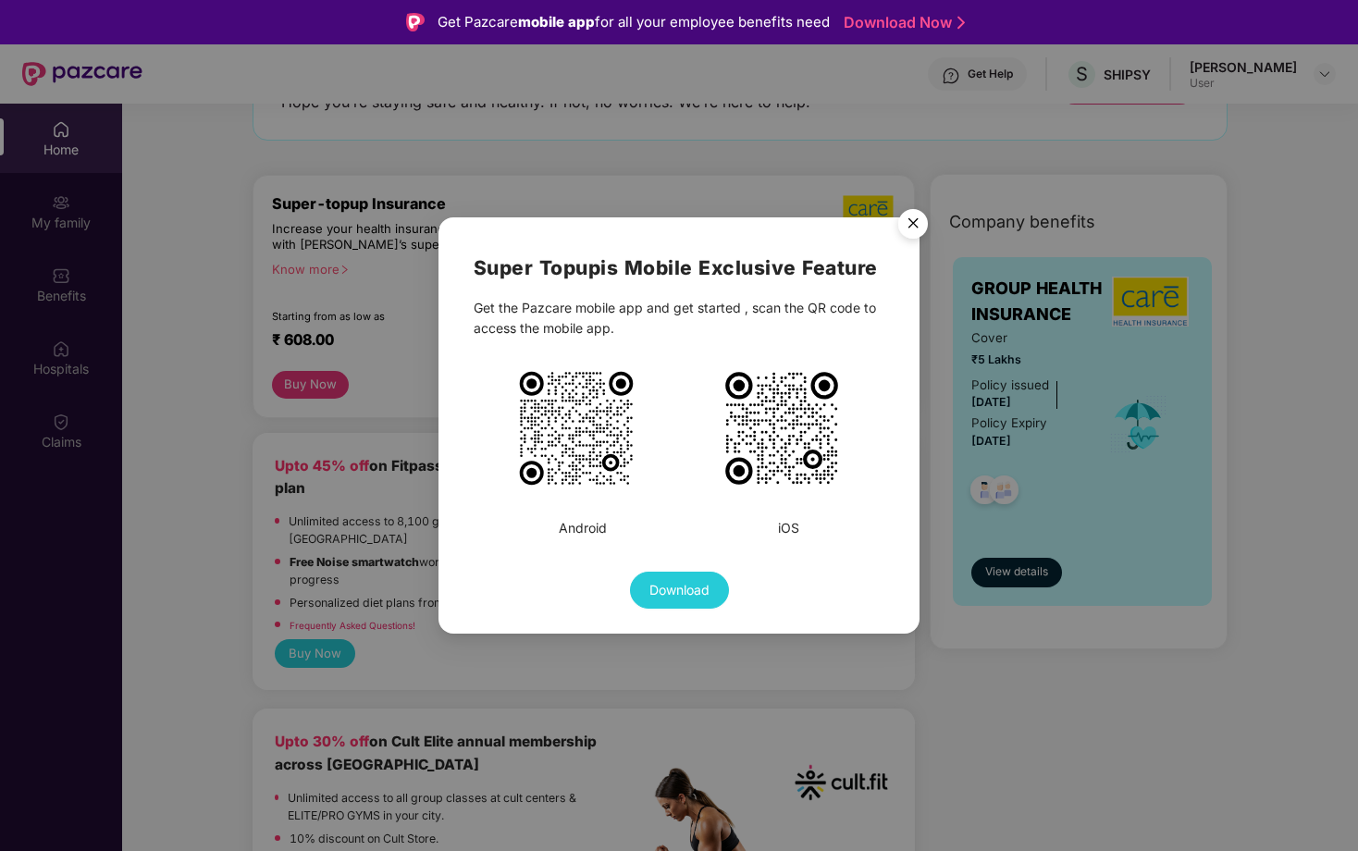
click at [918, 216] on img "Close" at bounding box center [913, 227] width 52 height 52
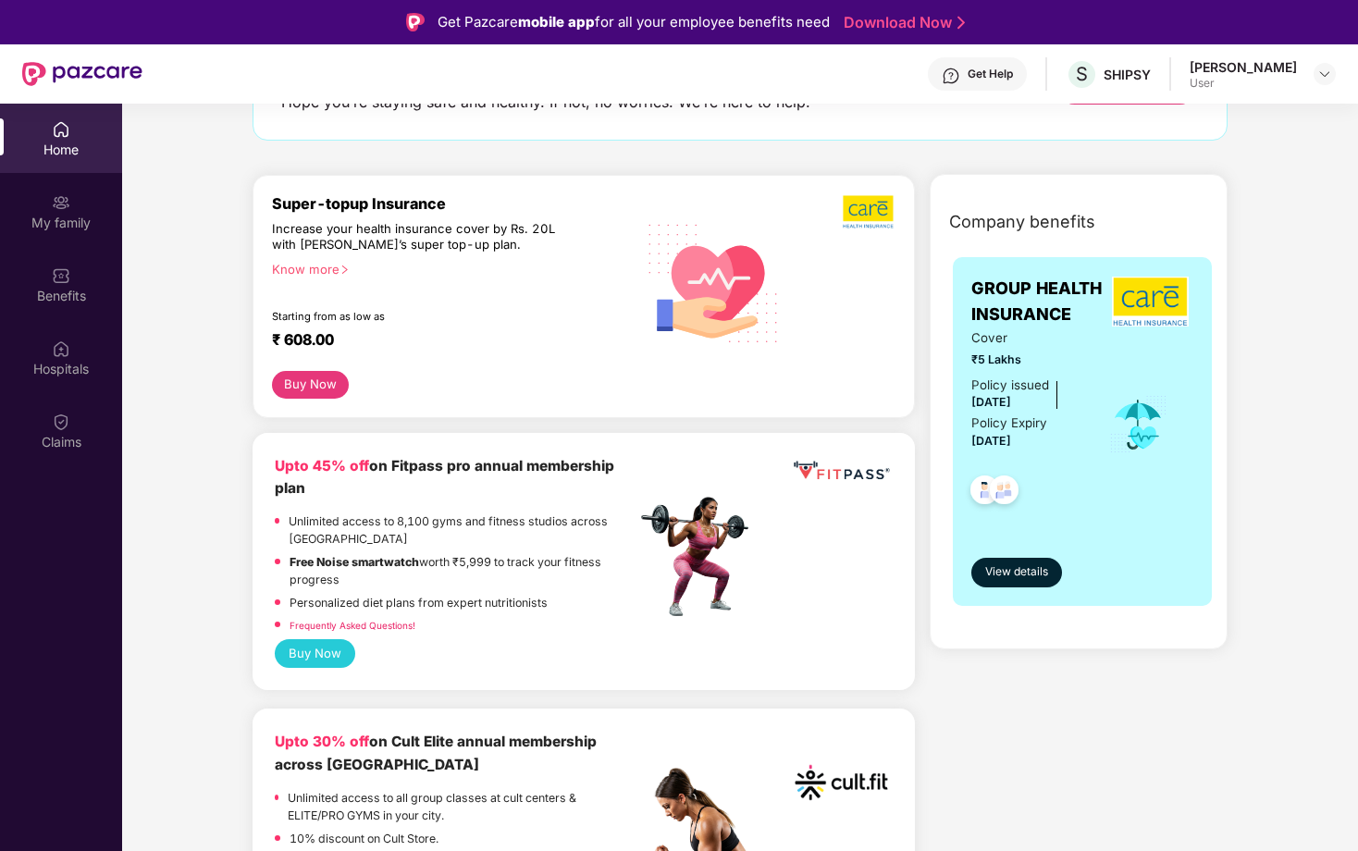
click at [314, 282] on div "Super-topup Insurance Increase your health insurance cover by Rs. 20L with [PER…" at bounding box center [454, 282] width 364 height 177
click at [324, 266] on div "Know more" at bounding box center [448, 268] width 352 height 13
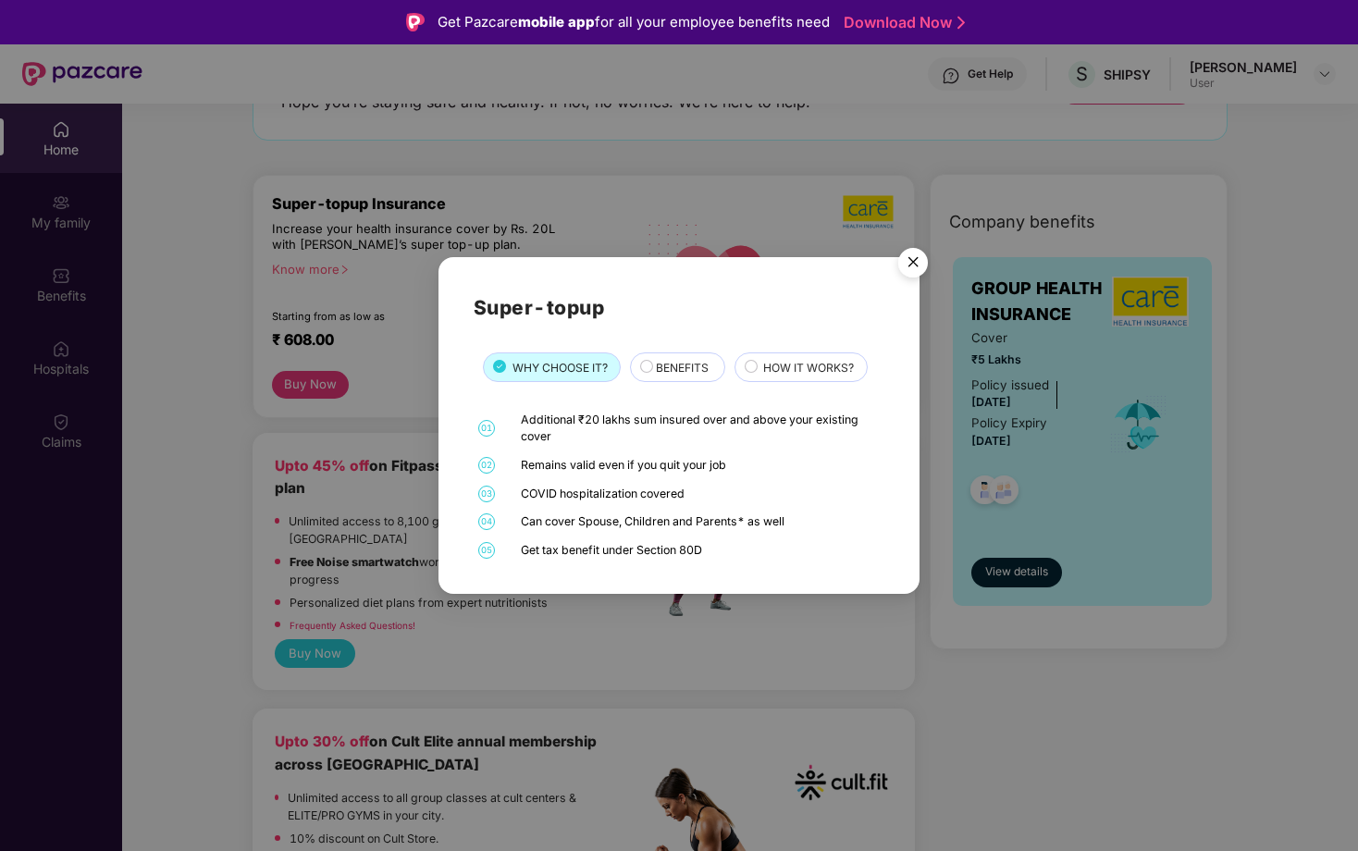
click at [916, 274] on img "Close" at bounding box center [913, 266] width 52 height 52
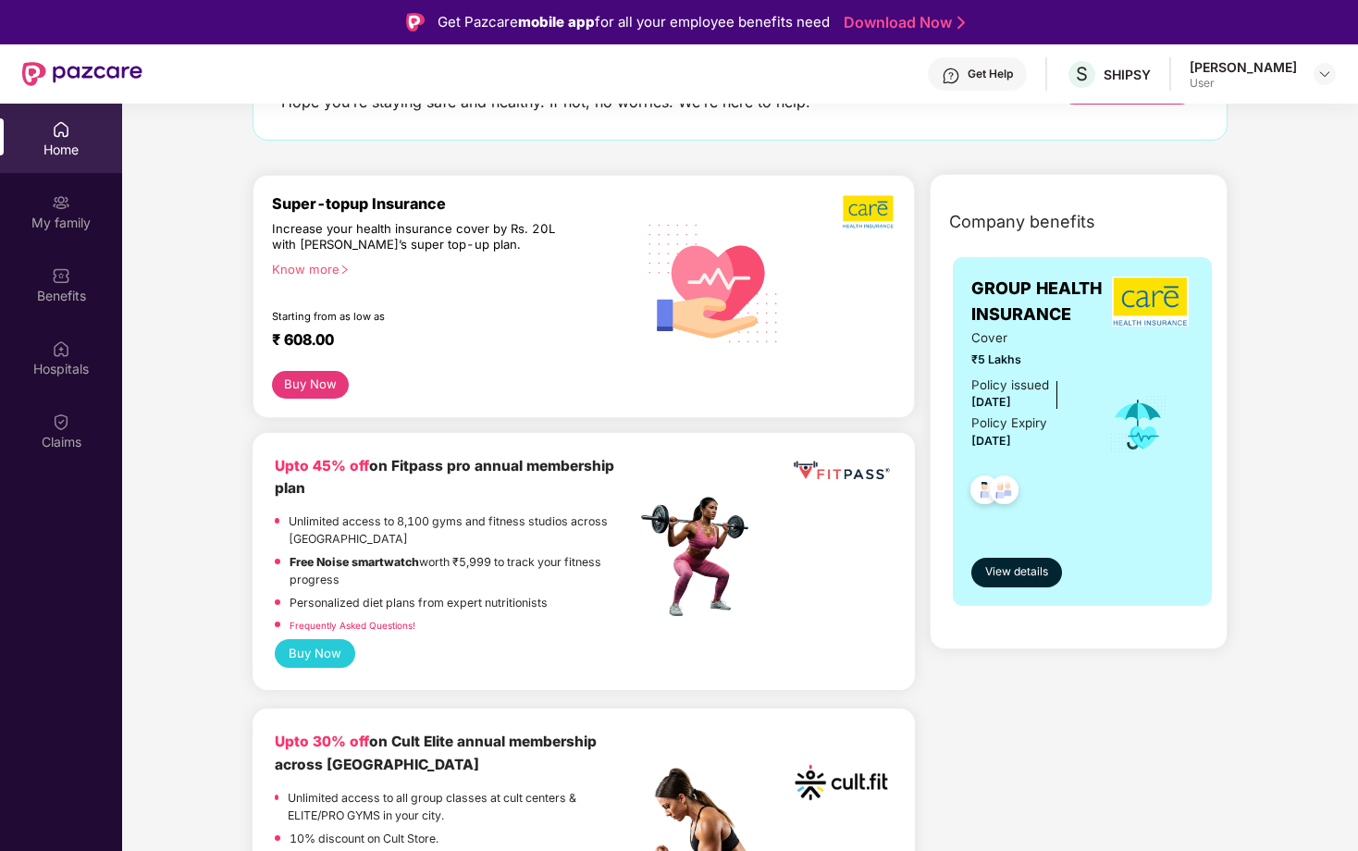
click at [333, 268] on div "Know more" at bounding box center [448, 268] width 352 height 13
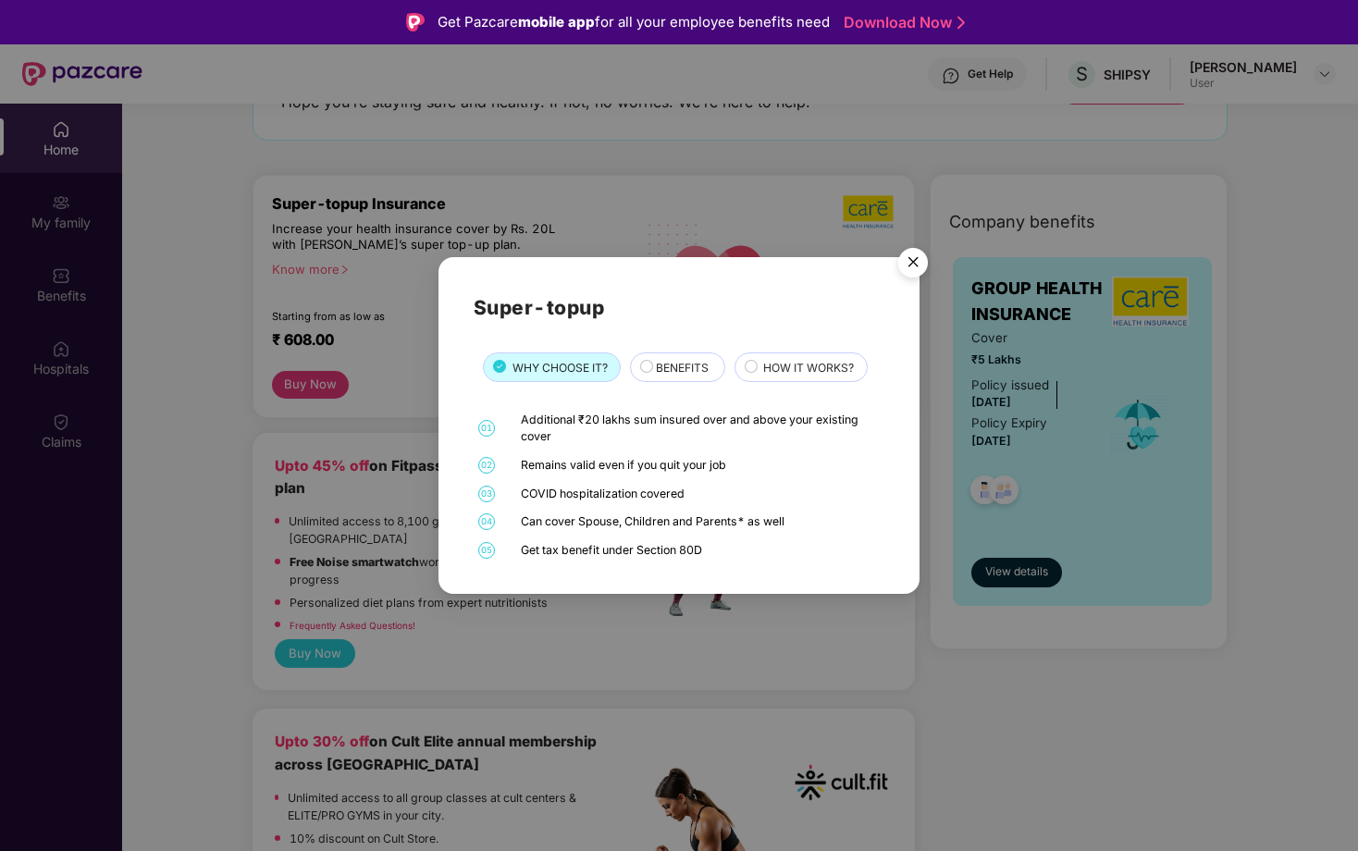
click at [907, 266] on img "Close" at bounding box center [913, 266] width 52 height 52
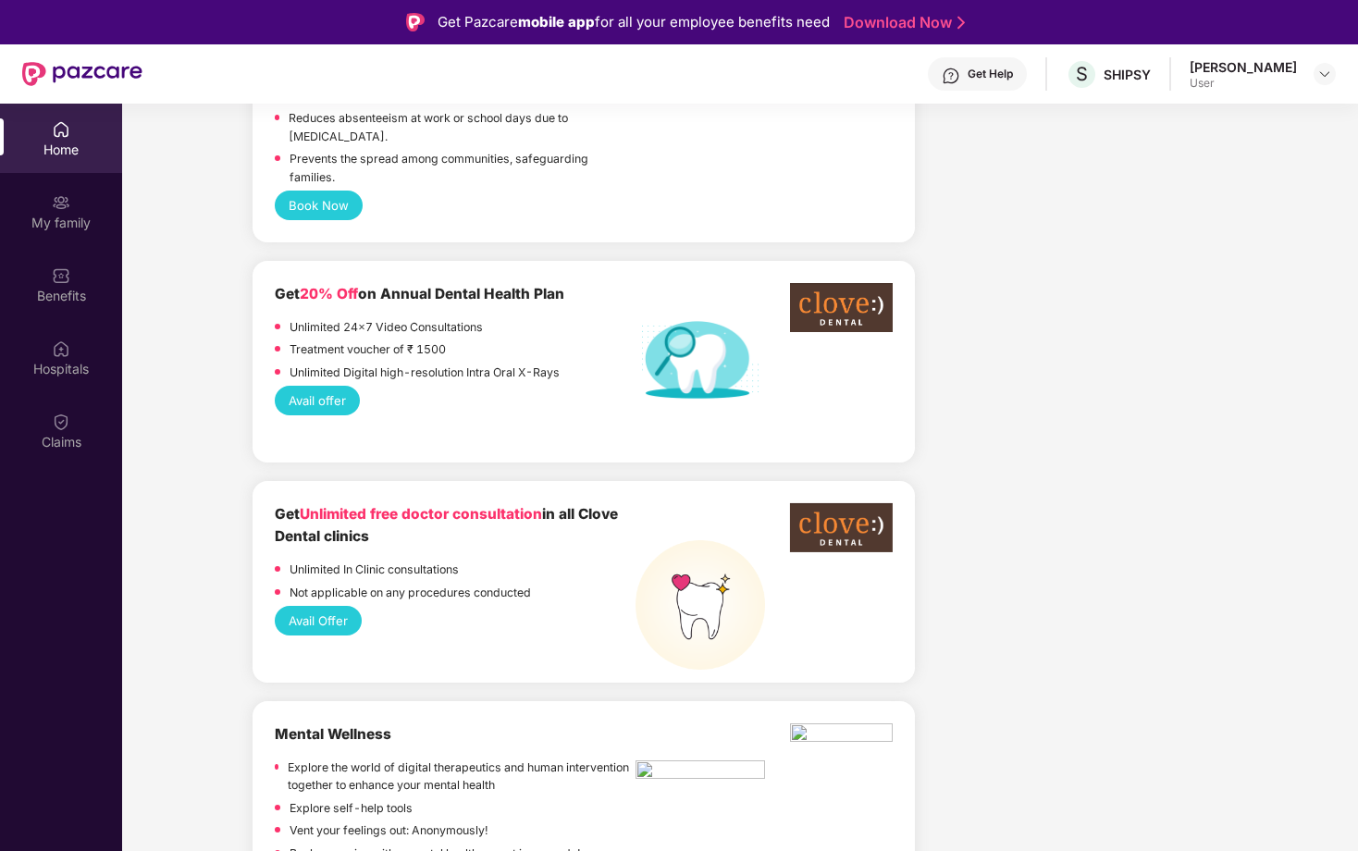
scroll to position [0, 0]
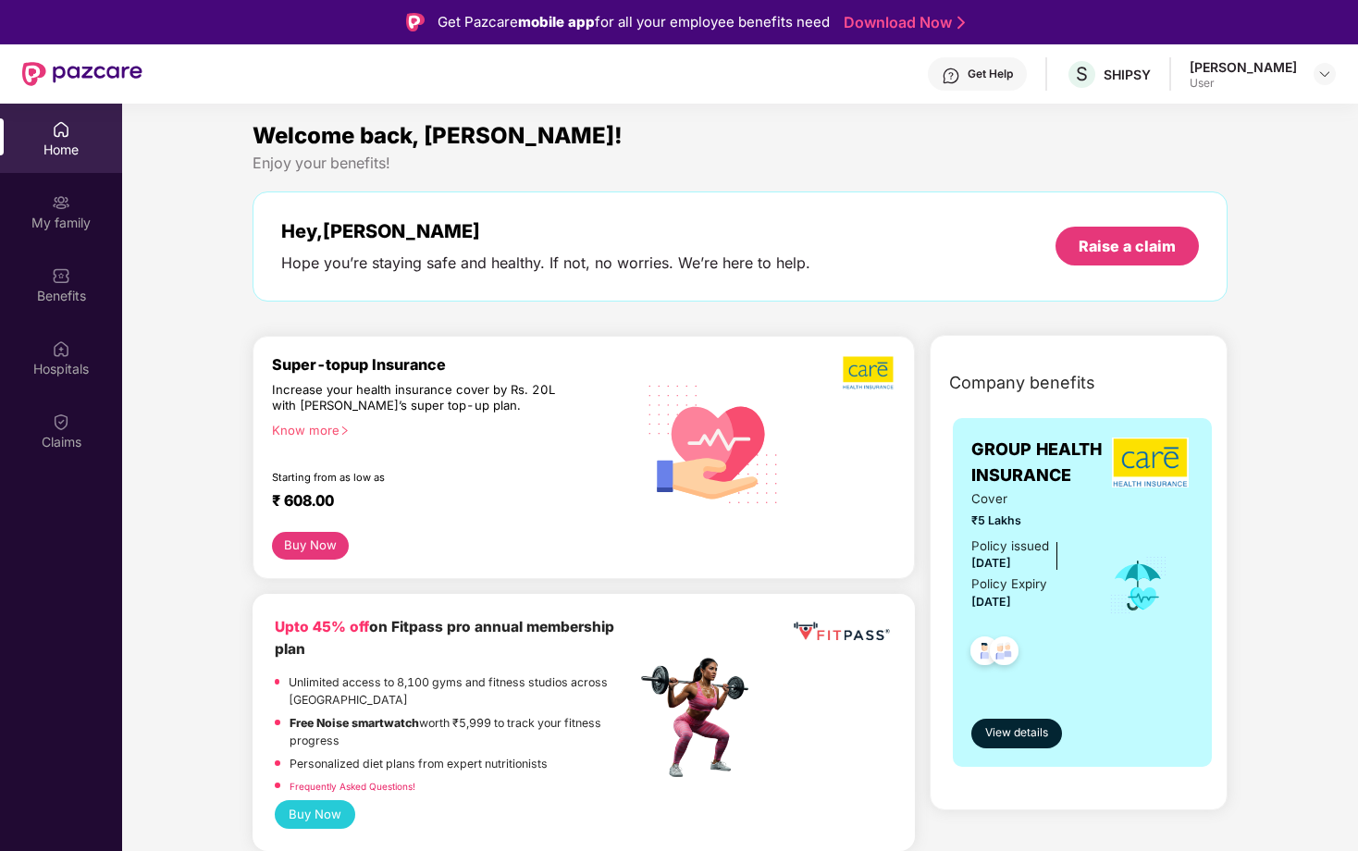
click at [329, 427] on div "Know more" at bounding box center [448, 429] width 352 height 13
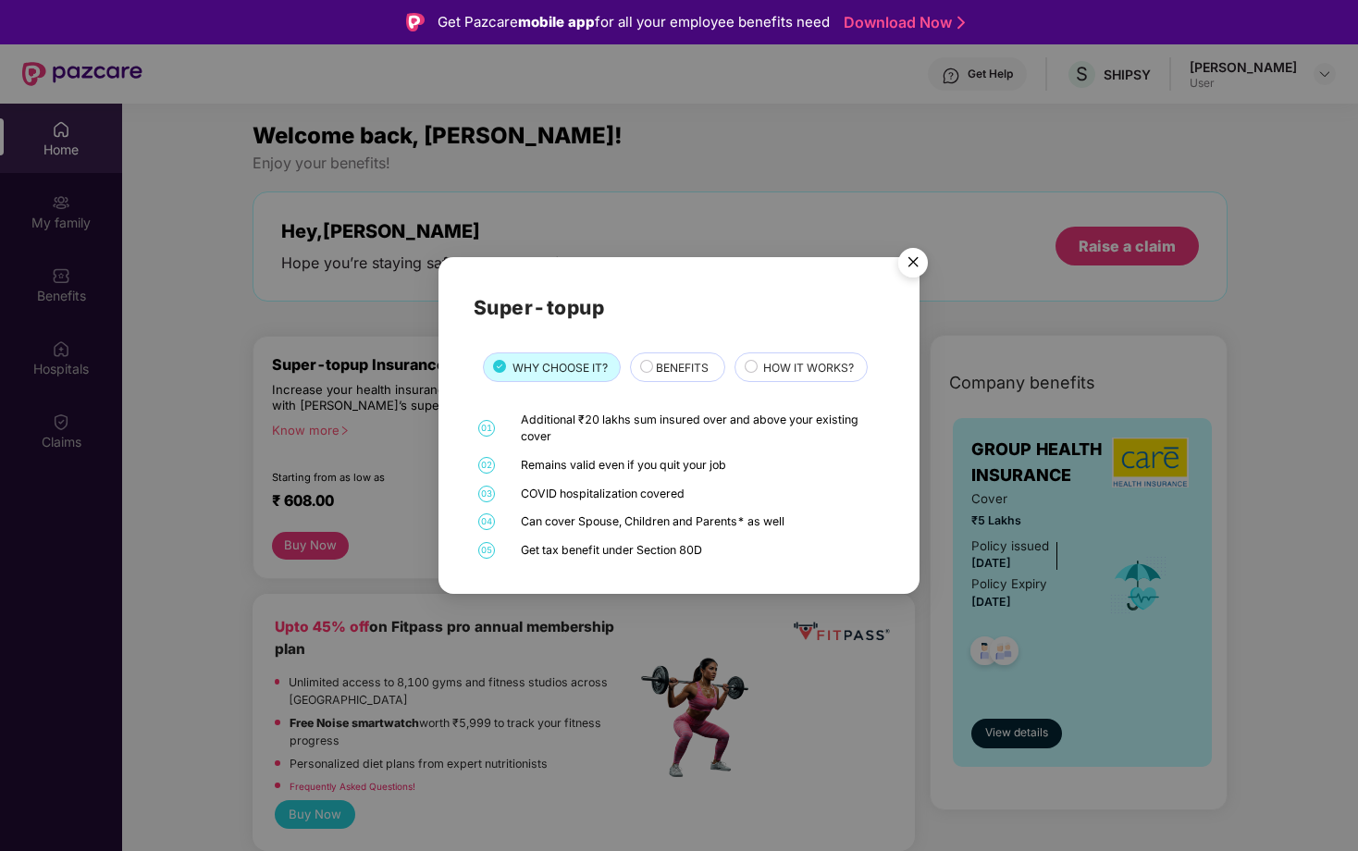
click at [671, 376] on div "BENEFITS" at bounding box center [681, 369] width 68 height 20
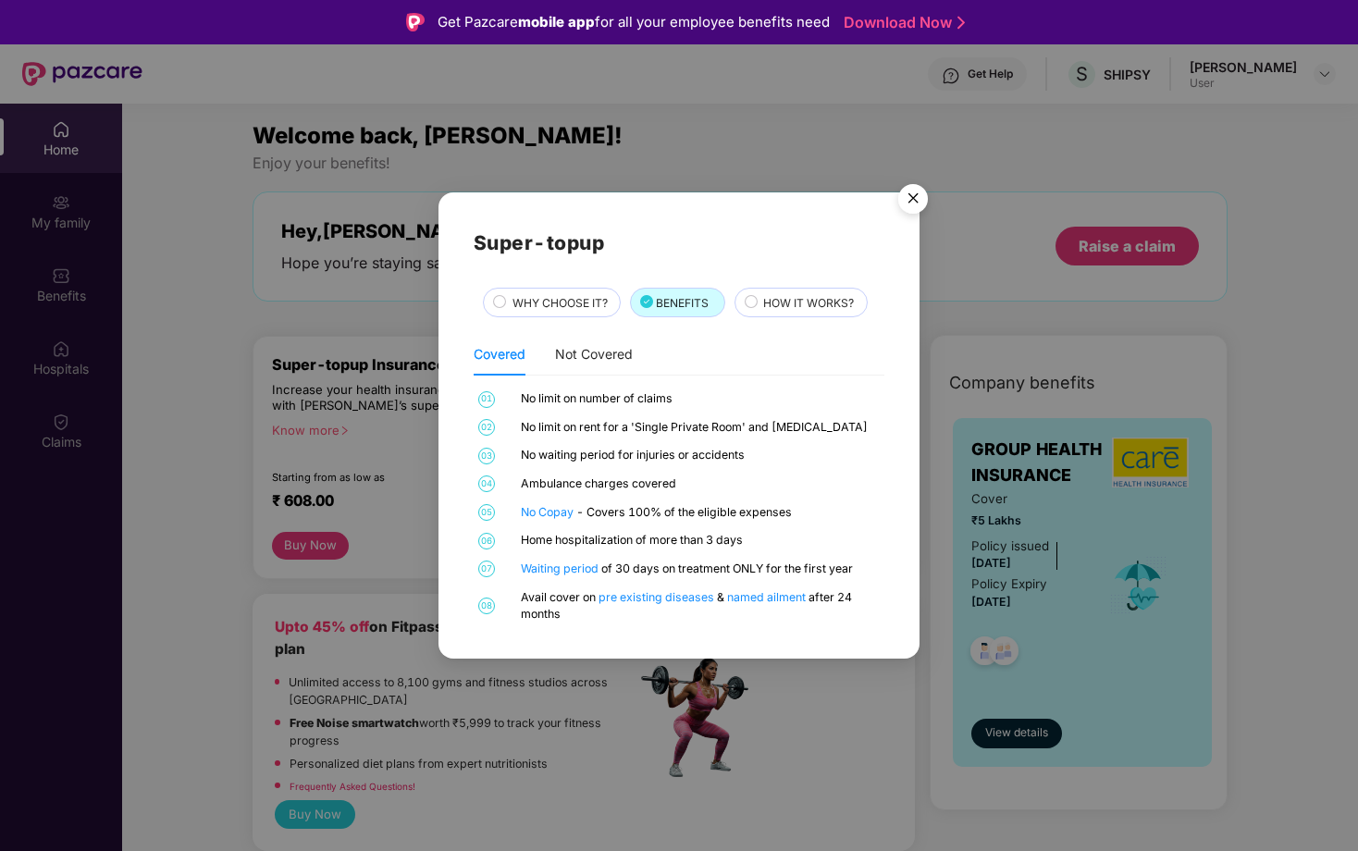
click at [781, 306] on span "HOW IT WORKS?" at bounding box center [808, 303] width 91 height 18
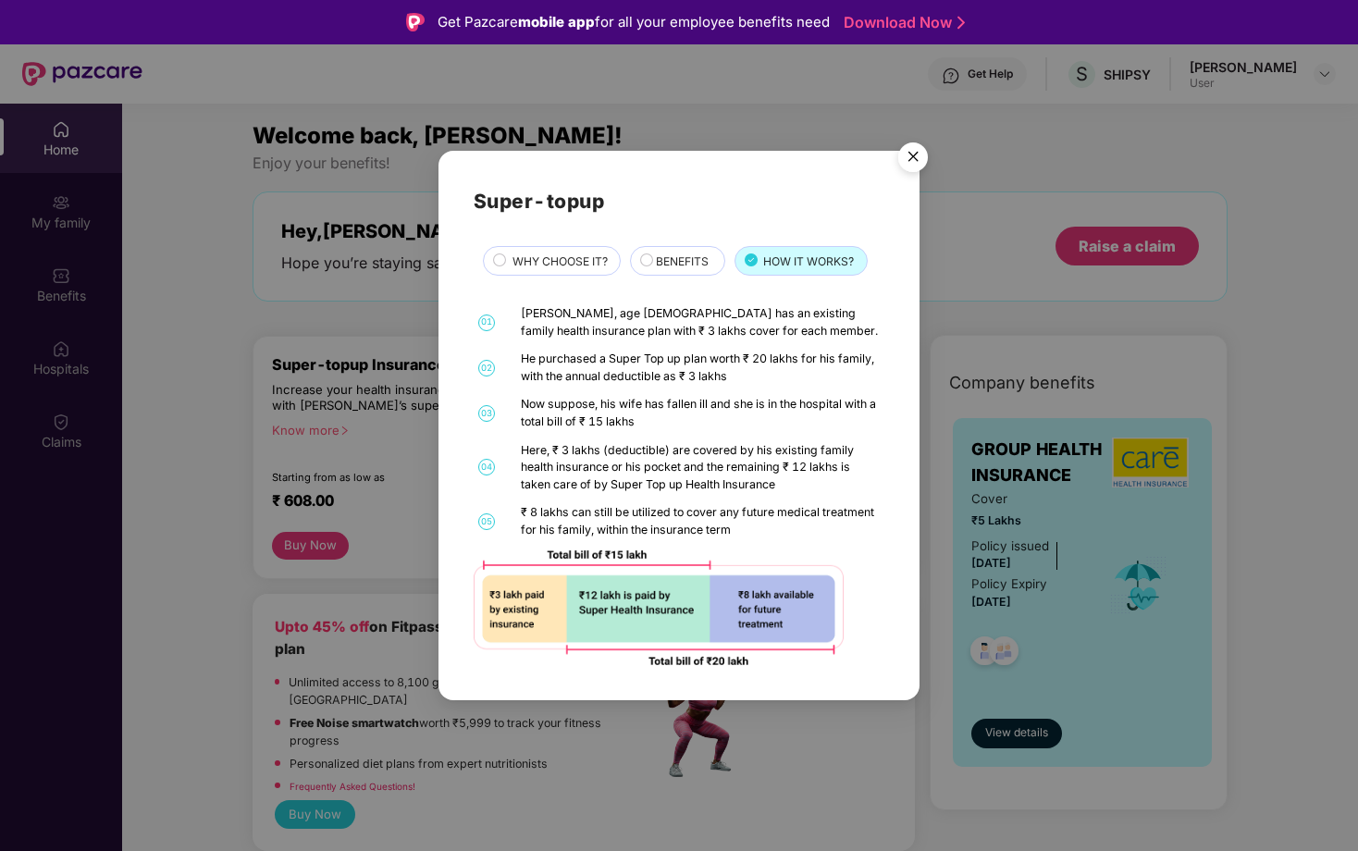
click at [671, 253] on span "BENEFITS" at bounding box center [682, 262] width 53 height 18
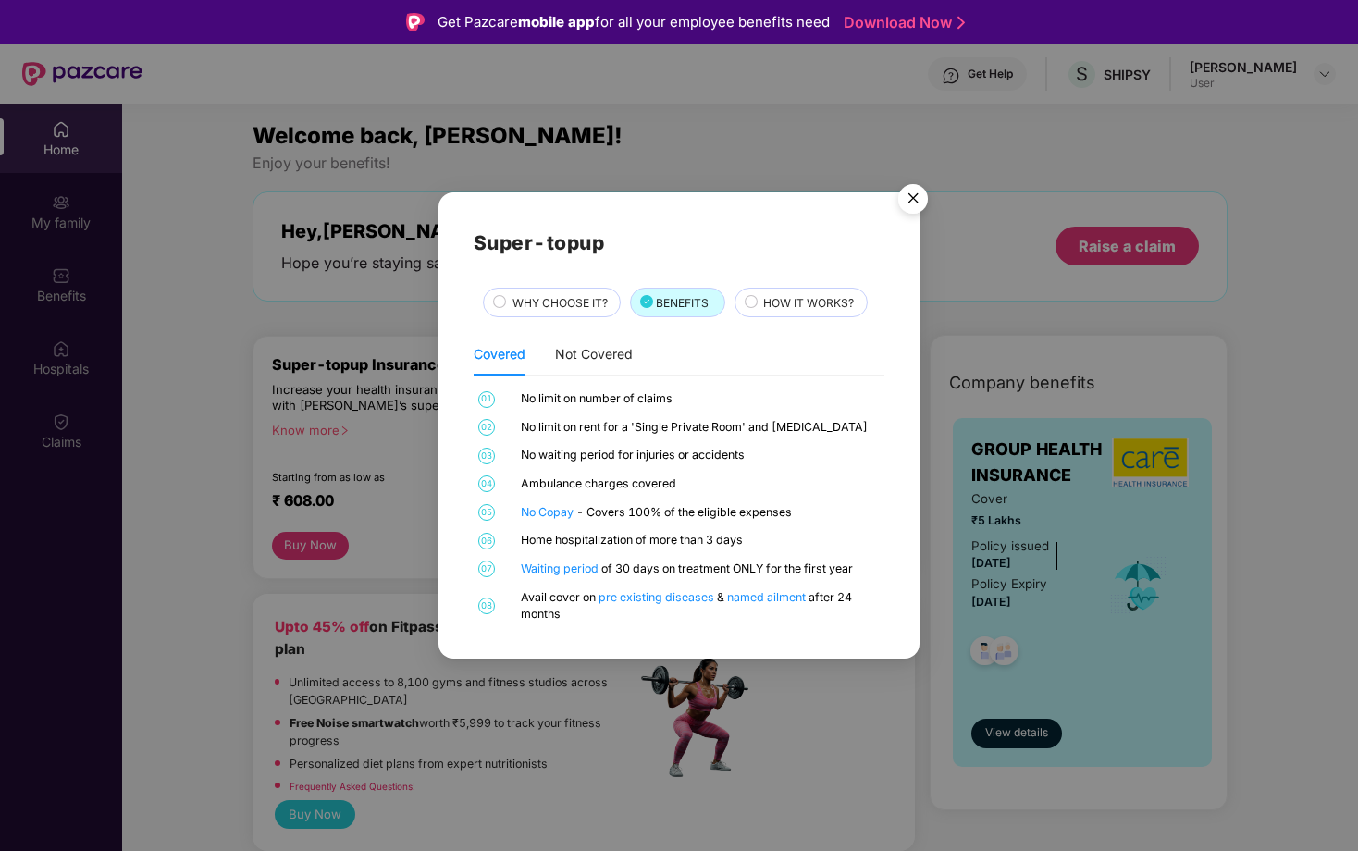
click at [542, 298] on span "WHY CHOOSE IT?" at bounding box center [559, 303] width 95 height 18
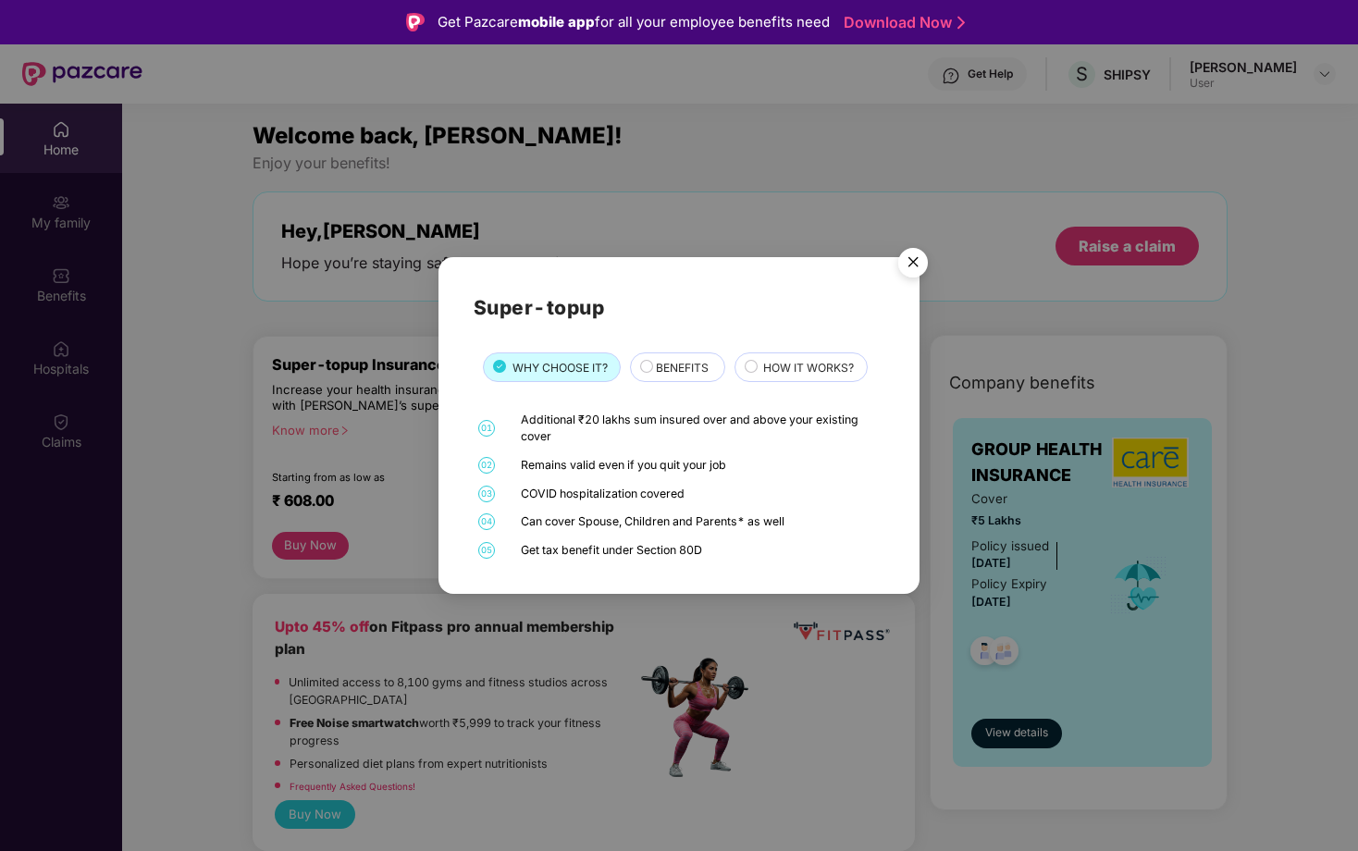
click at [919, 268] on img "Close" at bounding box center [913, 266] width 52 height 52
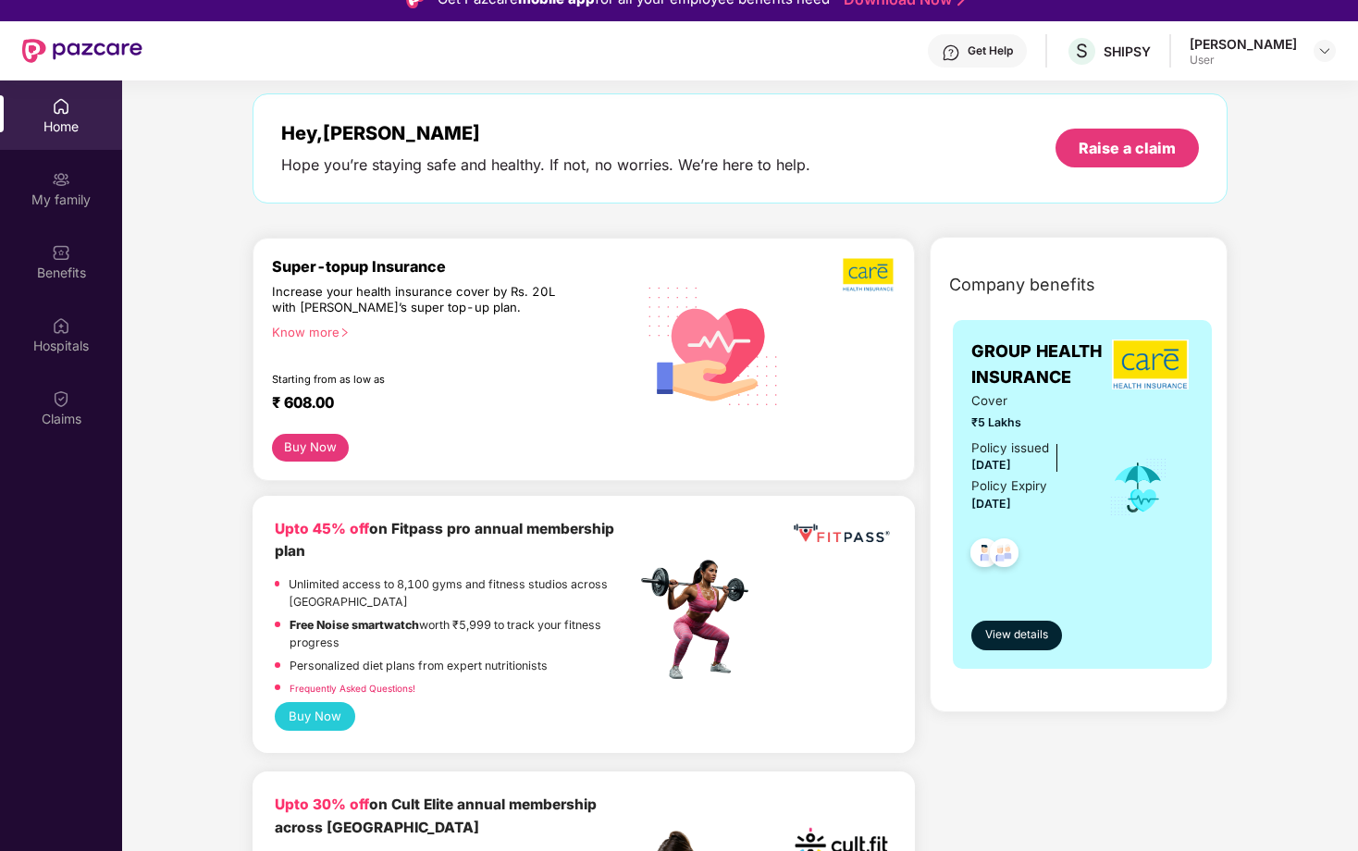
scroll to position [167, 0]
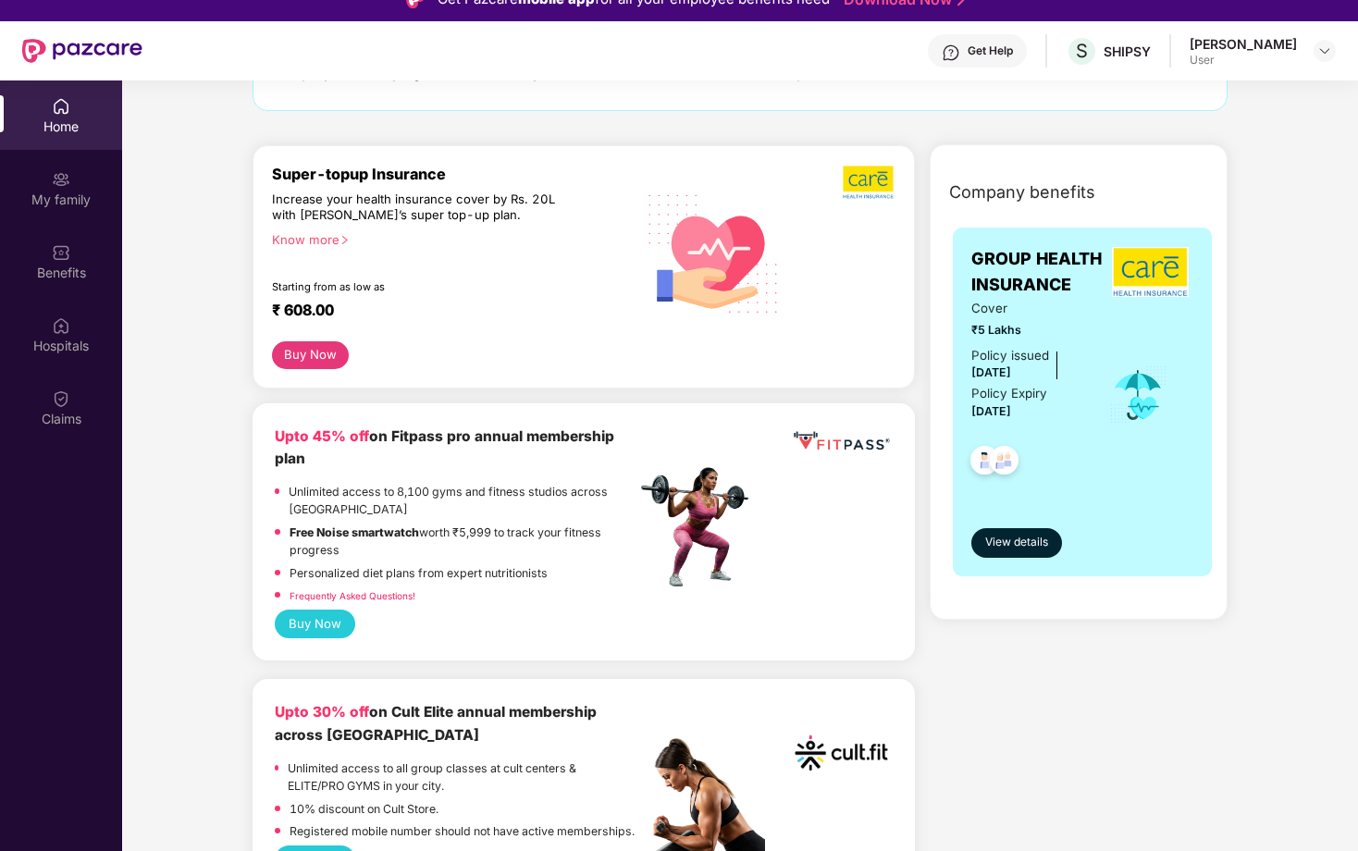
drag, startPoint x: 840, startPoint y: 194, endPoint x: 884, endPoint y: 194, distance: 44.4
click at [884, 194] on div at bounding box center [844, 182] width 104 height 35
click at [895, 268] on div "Company benefits GROUP HEALTH INSURANCE Cover ₹5 Lakhs Policy issued 14 Dec 202…" at bounding box center [1078, 393] width 377 height 450
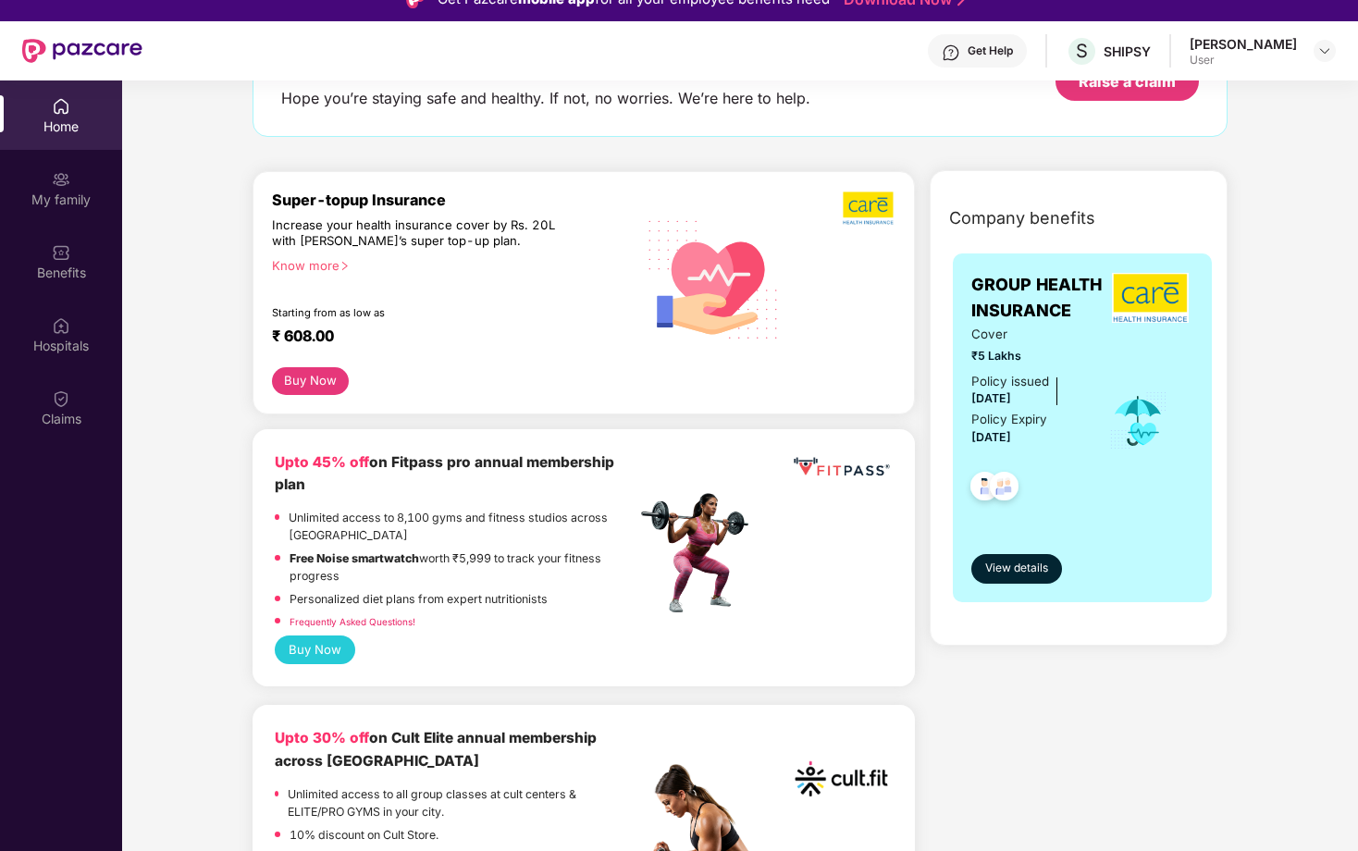
scroll to position [141, 0]
click at [332, 388] on button "Buy Now" at bounding box center [310, 382] width 77 height 28
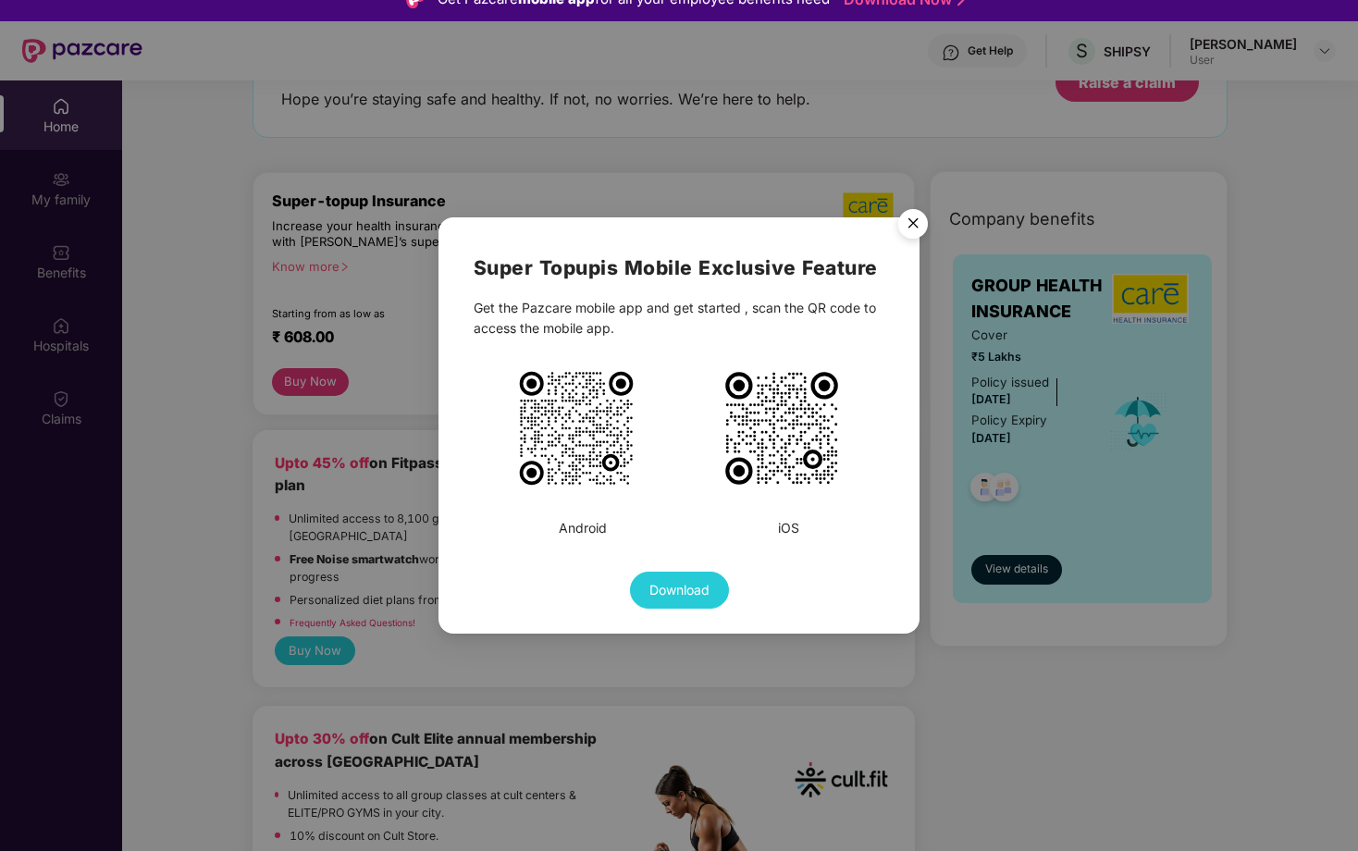
click at [917, 219] on img "Close" at bounding box center [913, 227] width 52 height 52
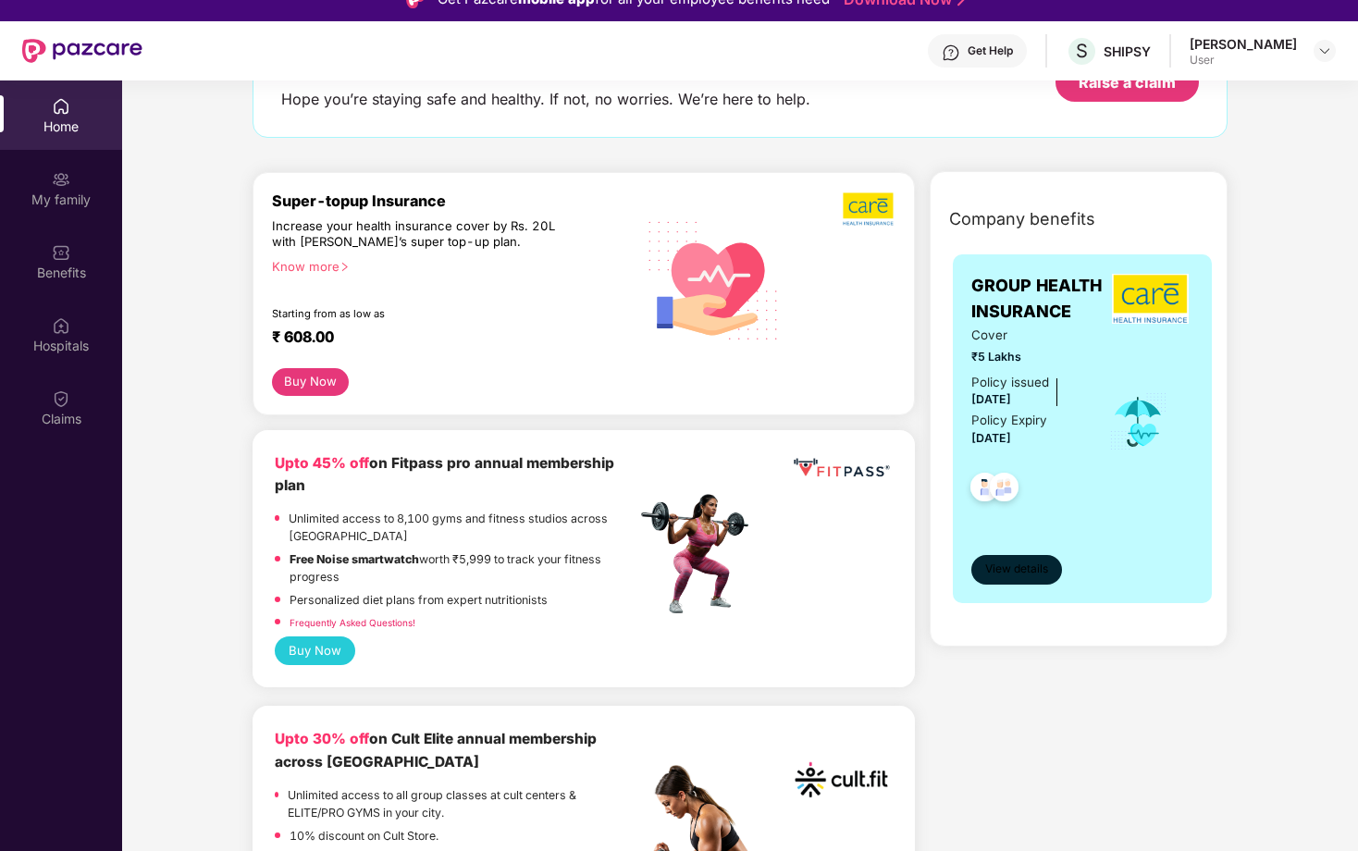
click at [1019, 577] on button "View details" at bounding box center [1016, 570] width 91 height 30
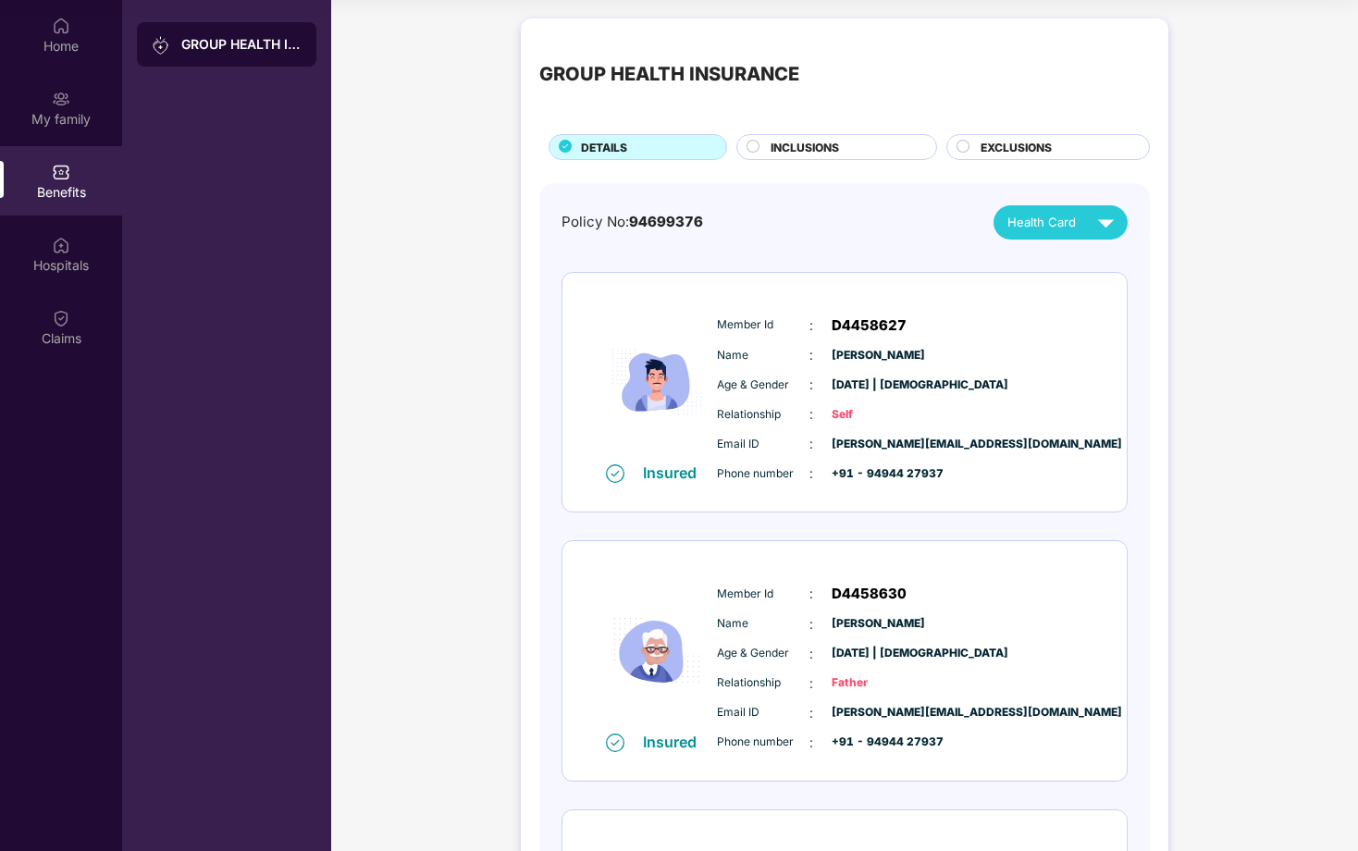
drag, startPoint x: 831, startPoint y: 354, endPoint x: 956, endPoint y: 353, distance: 125.8
click at [958, 353] on div "Name : Sivasankar Sani" at bounding box center [900, 355] width 367 height 20
click at [956, 353] on div "Name : Sivasankar Sani" at bounding box center [900, 355] width 367 height 20
drag, startPoint x: 829, startPoint y: 356, endPoint x: 989, endPoint y: 360, distance: 160.1
click at [989, 360] on div "Name : Sivasankar Sani" at bounding box center [900, 355] width 367 height 20
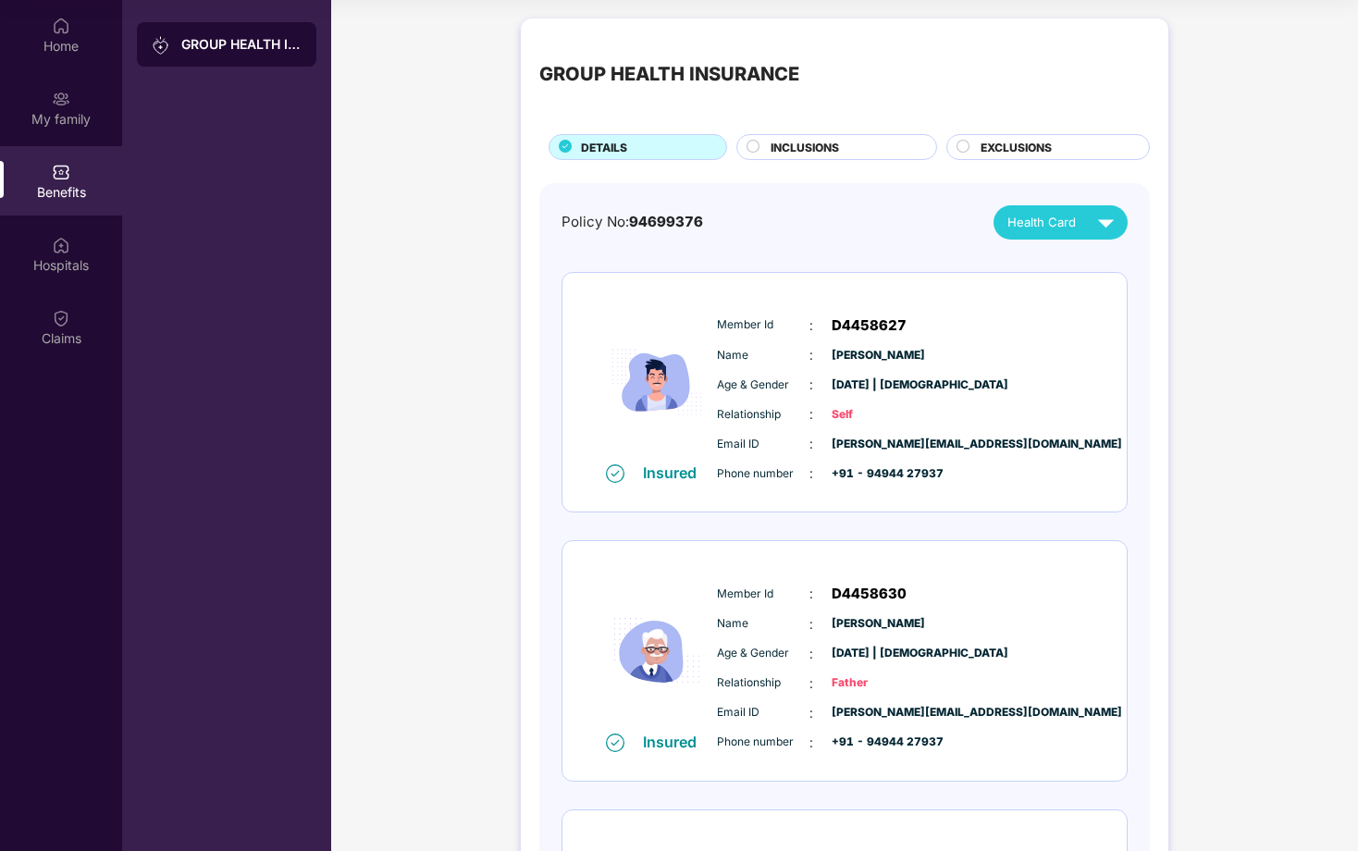
click at [989, 360] on div "Name : Sivasankar Sani" at bounding box center [900, 355] width 367 height 20
drag, startPoint x: 829, startPoint y: 443, endPoint x: 998, endPoint y: 450, distance: 169.4
click at [1006, 446] on div "Email ID : sivasankar.sani@shipsy.io" at bounding box center [900, 444] width 367 height 20
click at [980, 479] on div "Phone number : +91 - 94944 27937" at bounding box center [900, 473] width 367 height 20
click at [803, 142] on span "INCLUSIONS" at bounding box center [805, 148] width 68 height 18
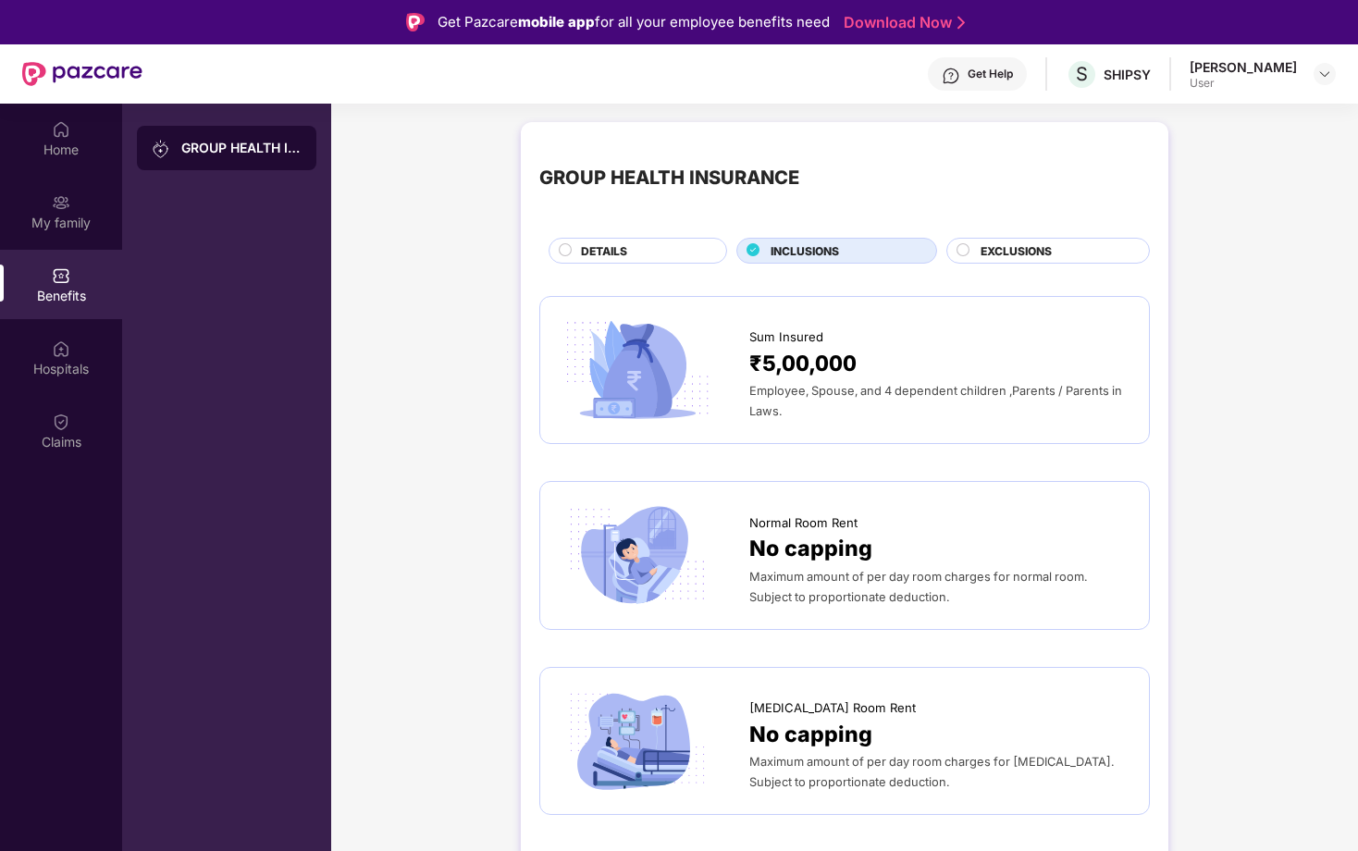
click at [649, 247] on div "DETAILS" at bounding box center [644, 252] width 145 height 20
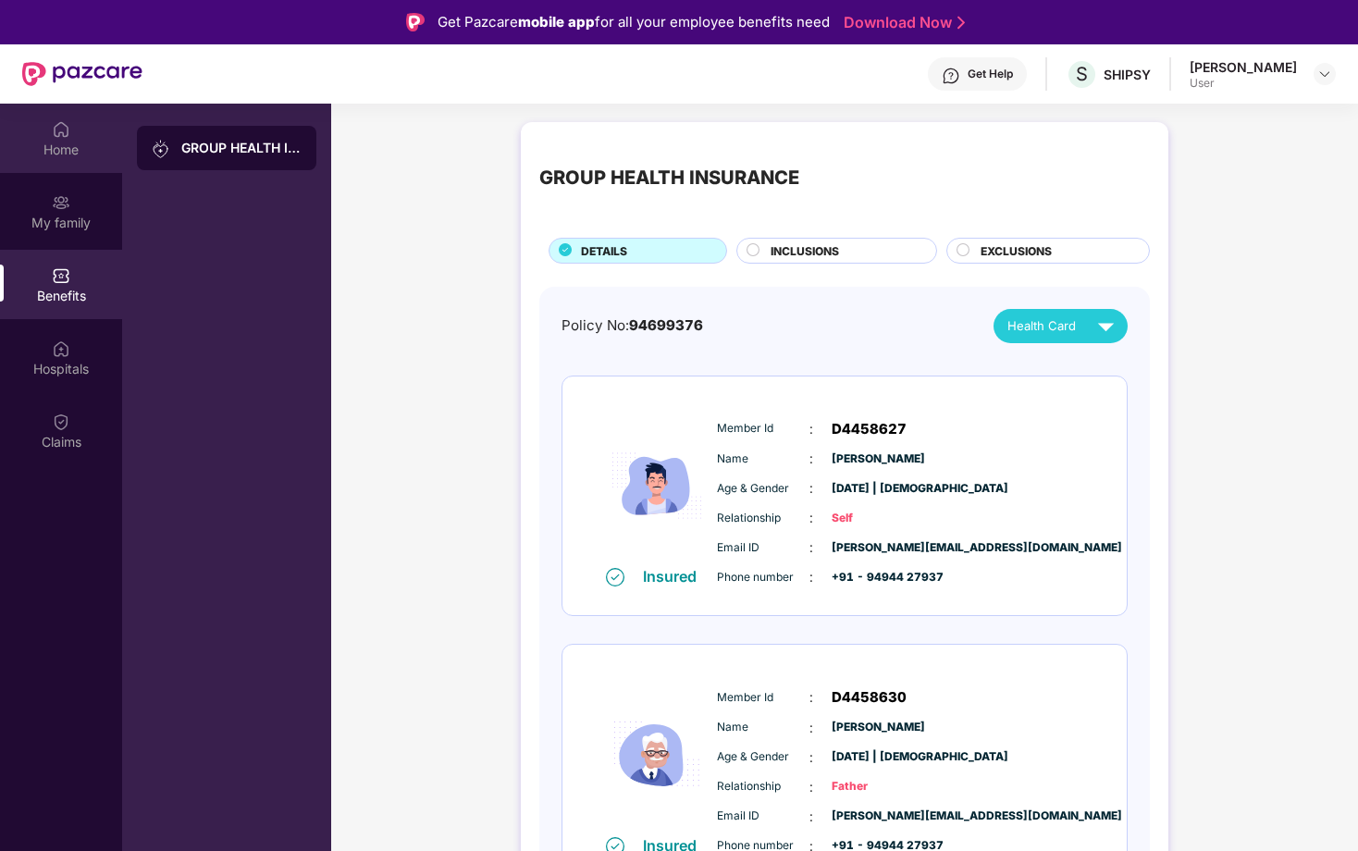
click at [51, 142] on div "Home" at bounding box center [61, 150] width 122 height 19
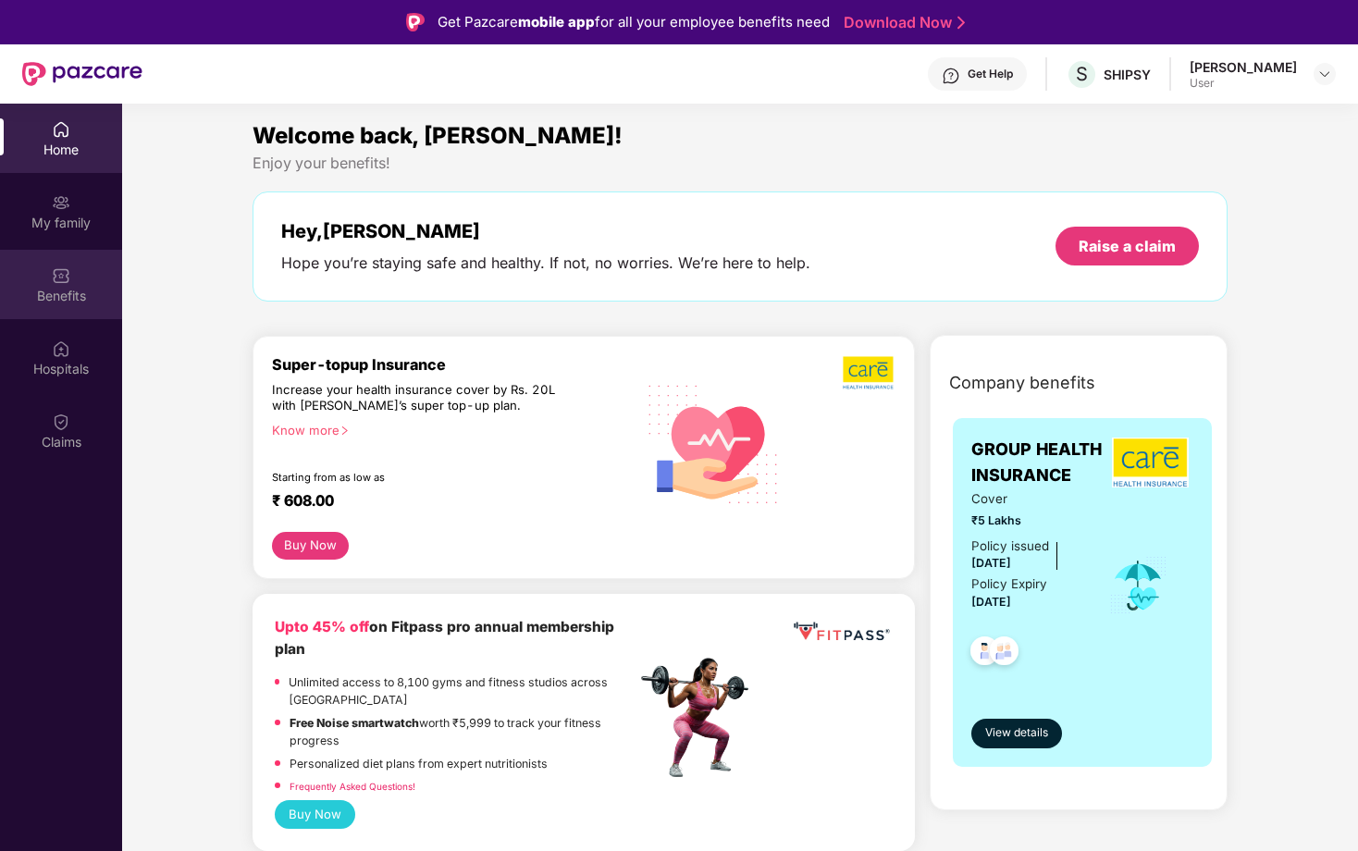
click at [72, 293] on div "Benefits" at bounding box center [61, 296] width 122 height 19
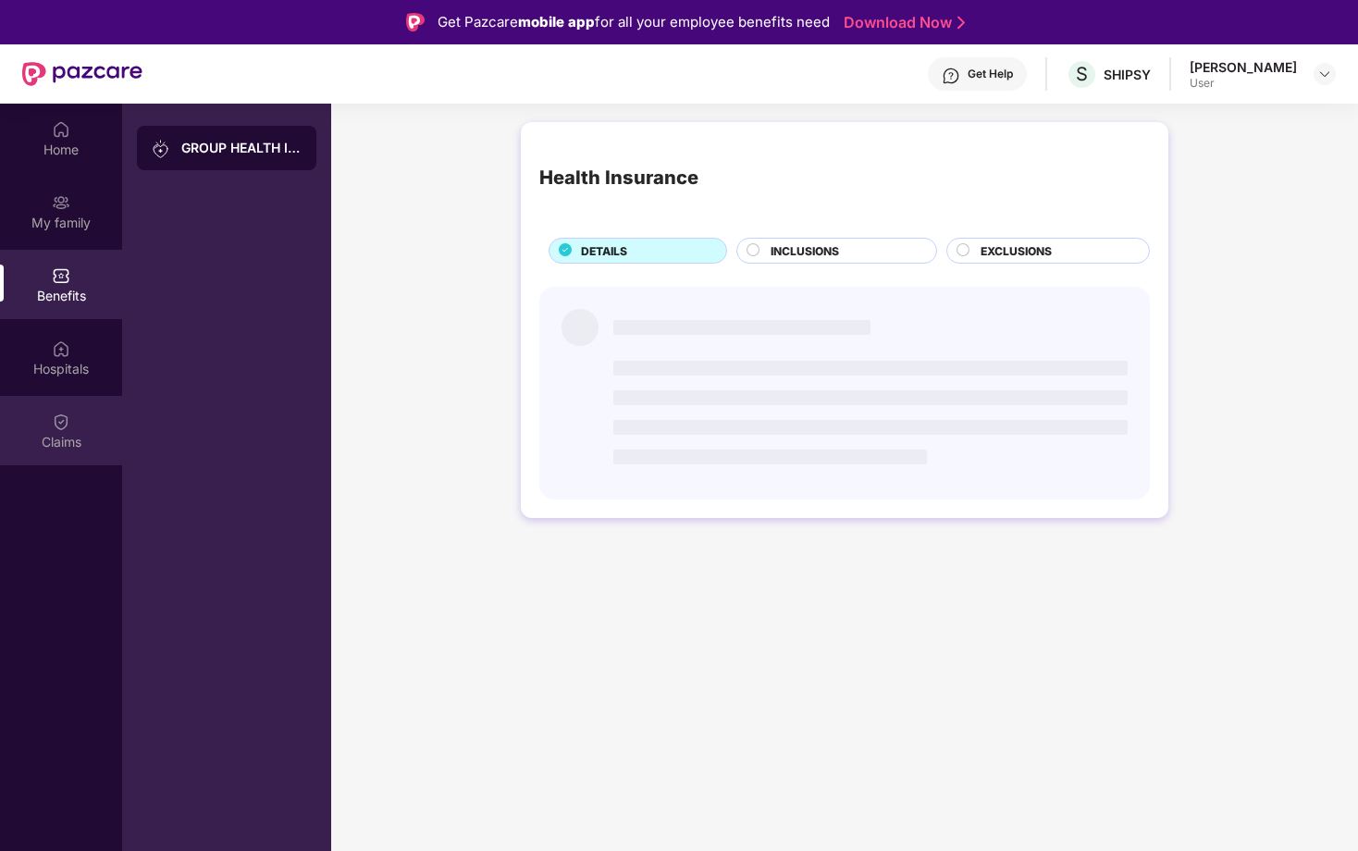
click at [69, 447] on div "Claims" at bounding box center [61, 442] width 122 height 19
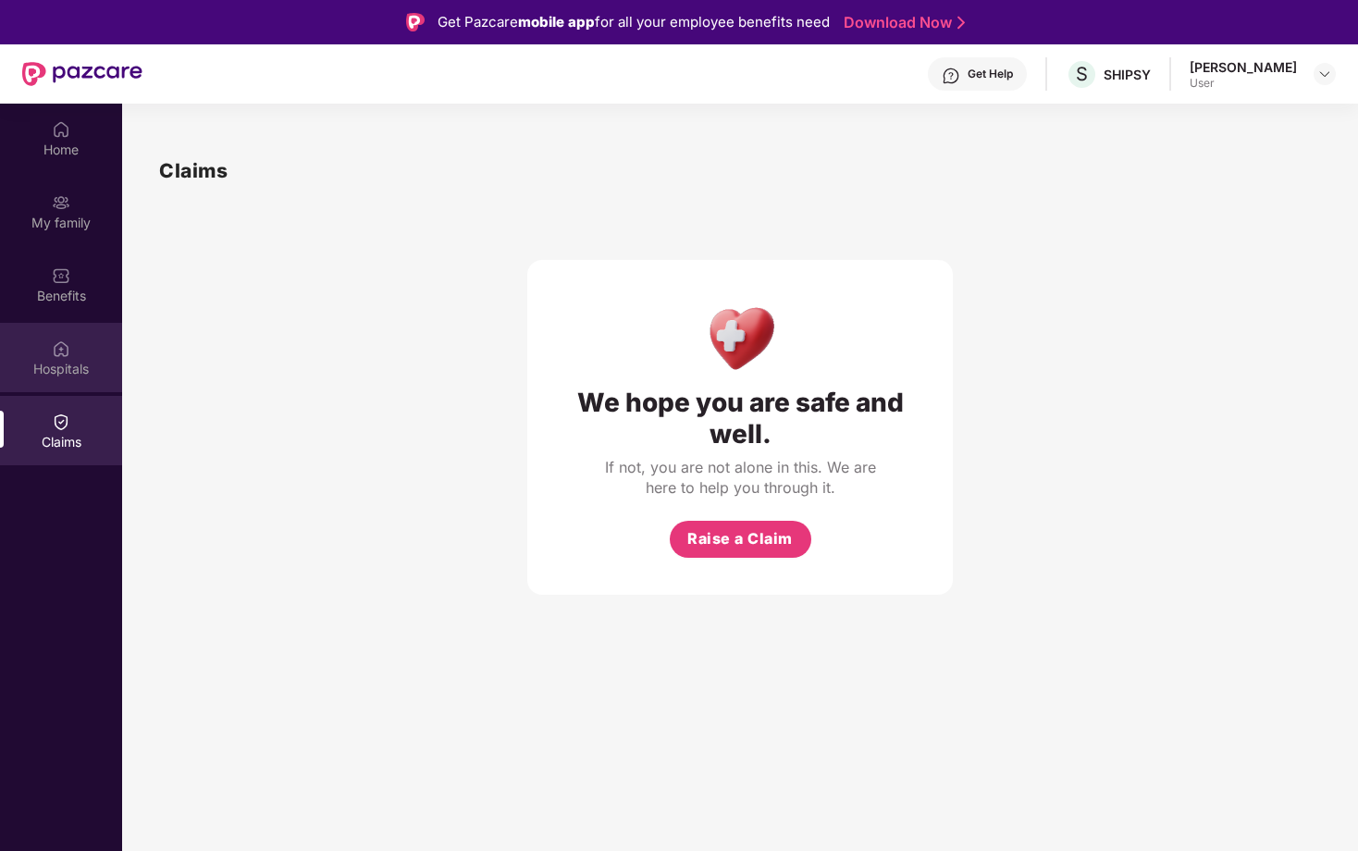
click at [66, 384] on div "Hospitals" at bounding box center [61, 357] width 122 height 69
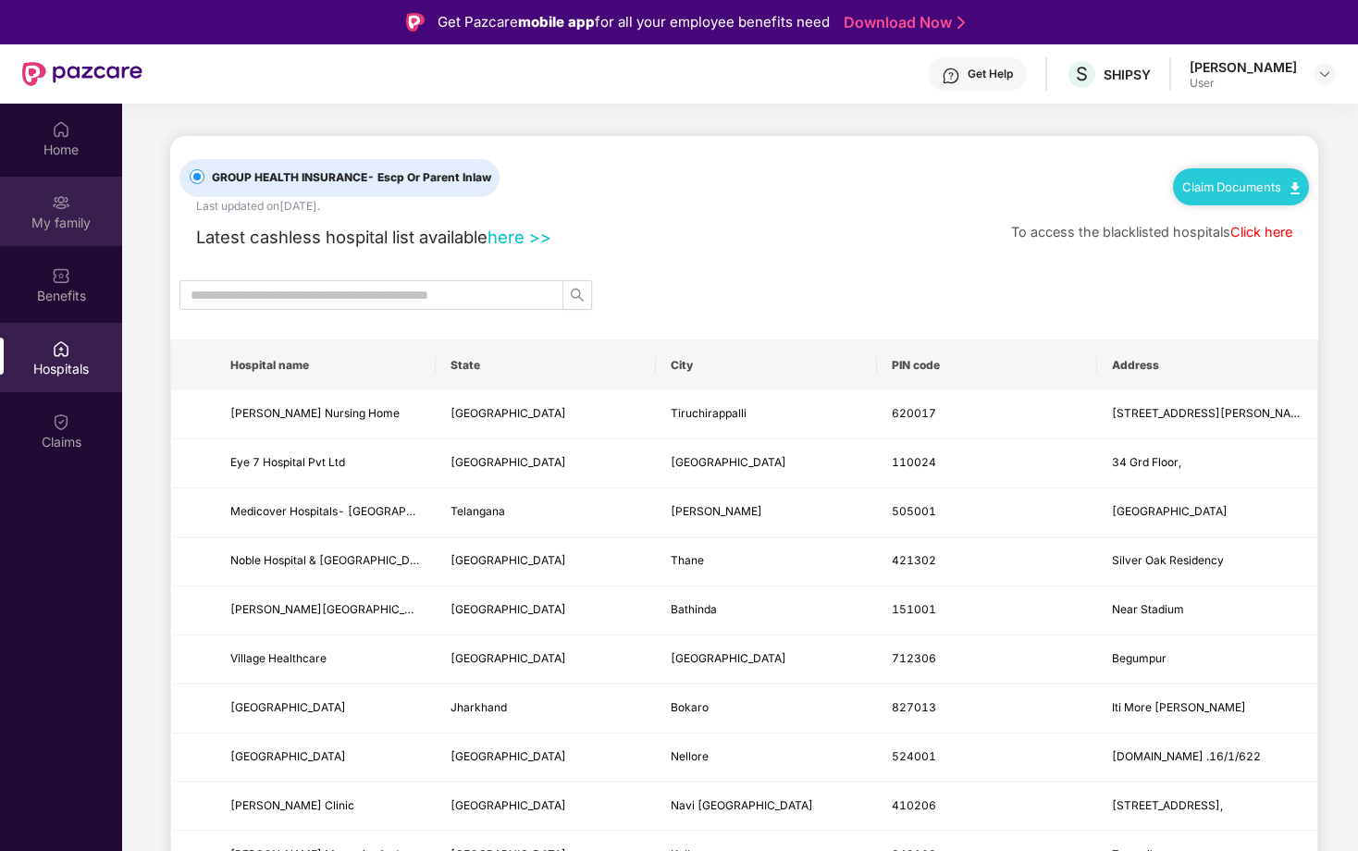
click at [66, 210] on img at bounding box center [61, 202] width 19 height 19
